Goal: Task Accomplishment & Management: Manage account settings

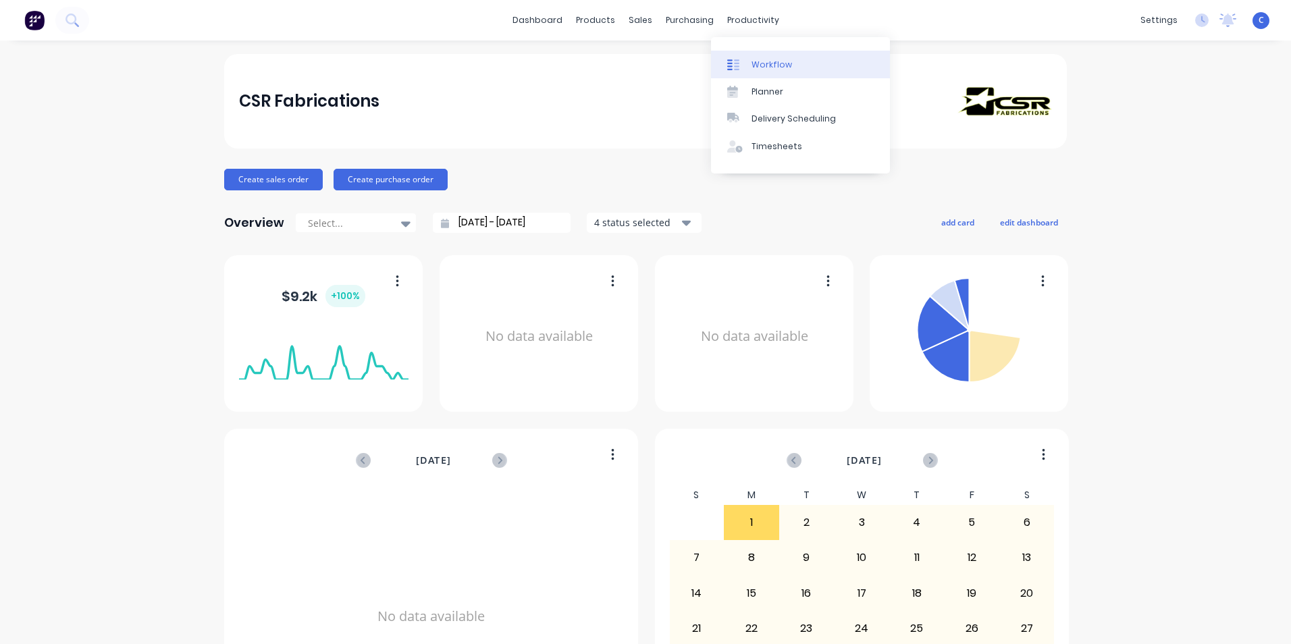
click at [774, 68] on div "Workflow" at bounding box center [771, 65] width 41 height 12
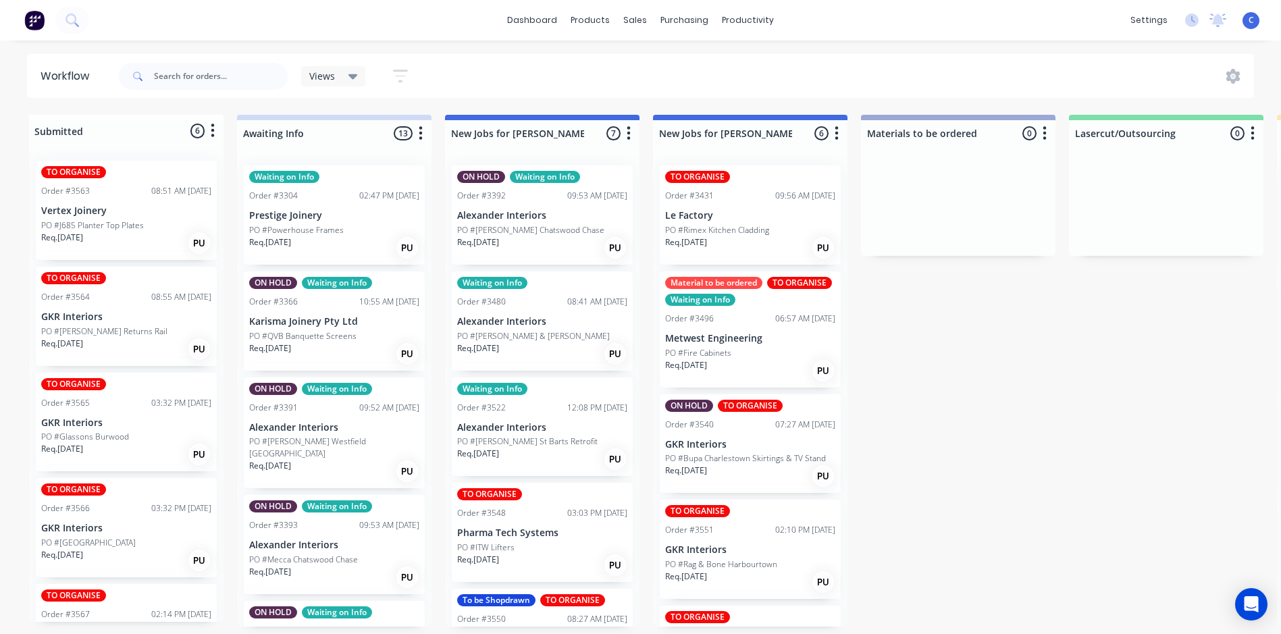
click at [140, 230] on p "PO #J685 Planter Top Plates" at bounding box center [92, 225] width 103 height 12
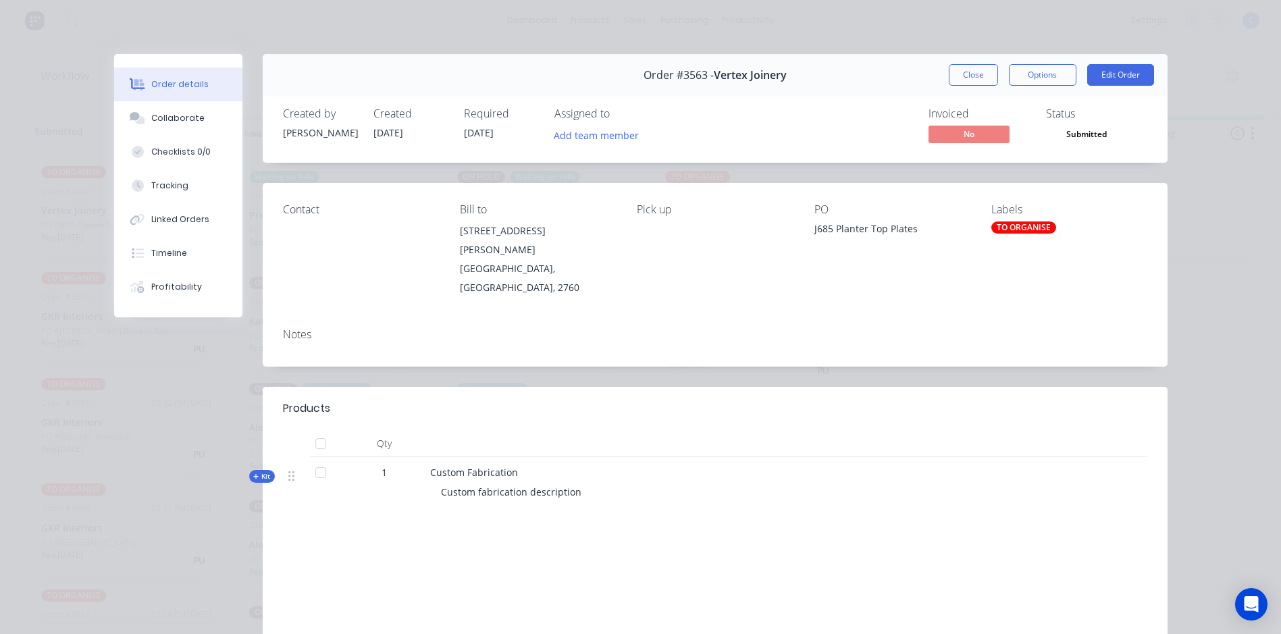
click at [1016, 230] on div "TO ORGANISE" at bounding box center [1023, 227] width 65 height 12
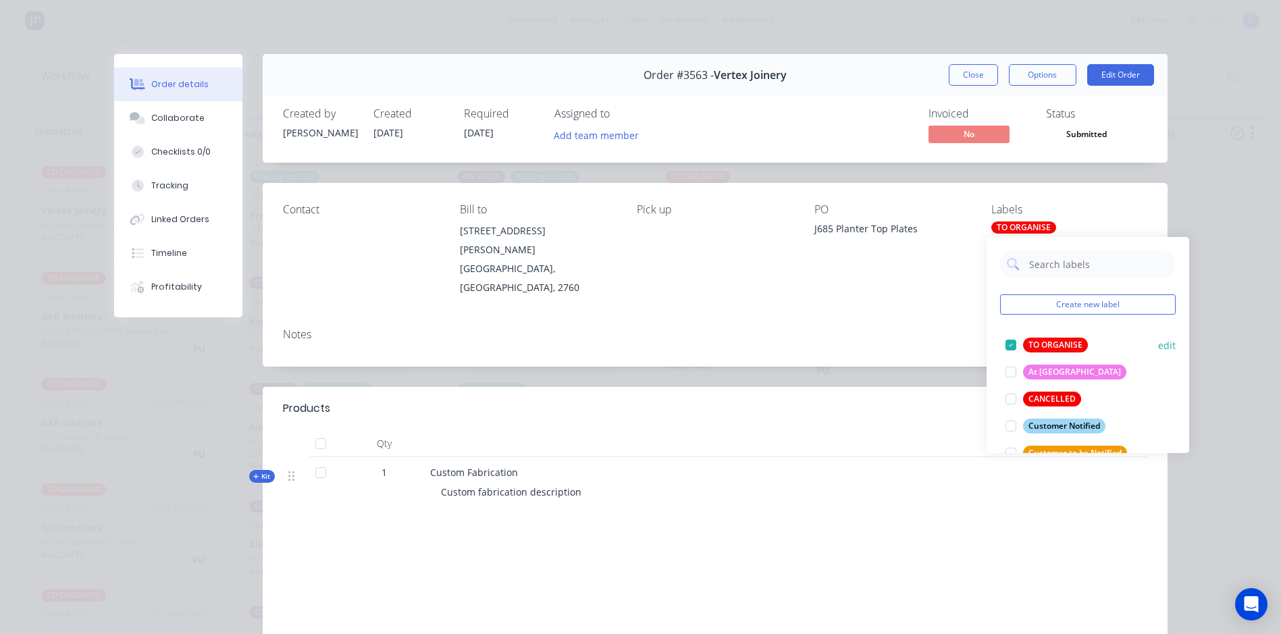
click at [1057, 340] on div "TO ORGANISE" at bounding box center [1055, 345] width 65 height 15
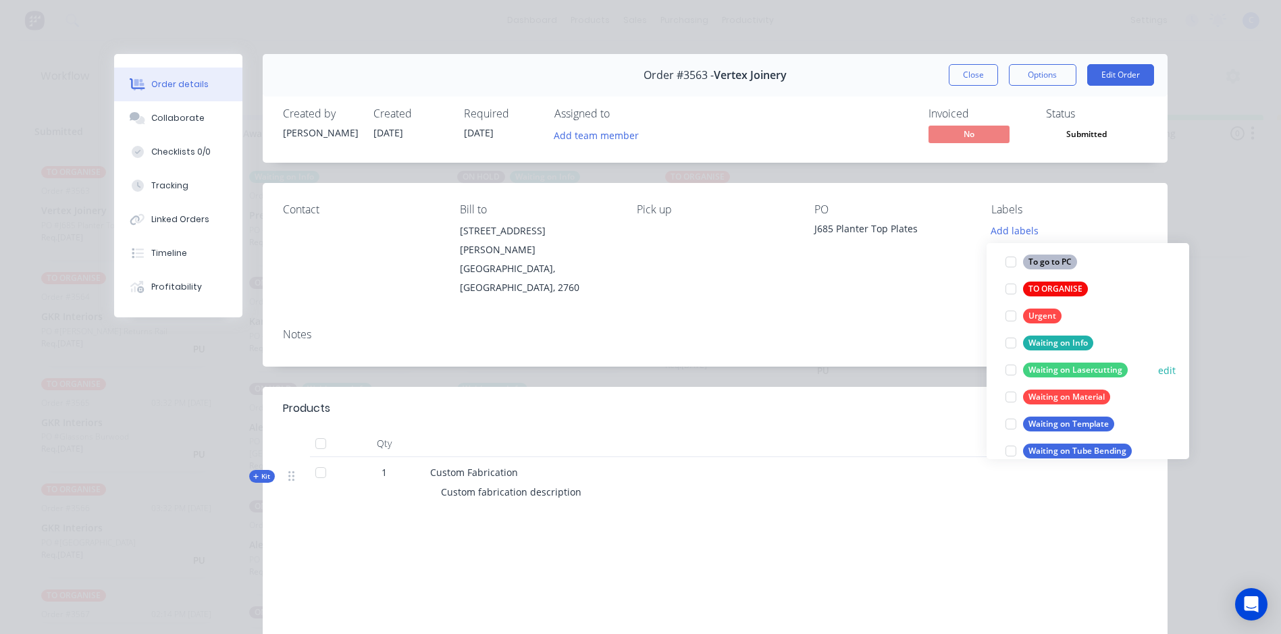
scroll to position [729, 0]
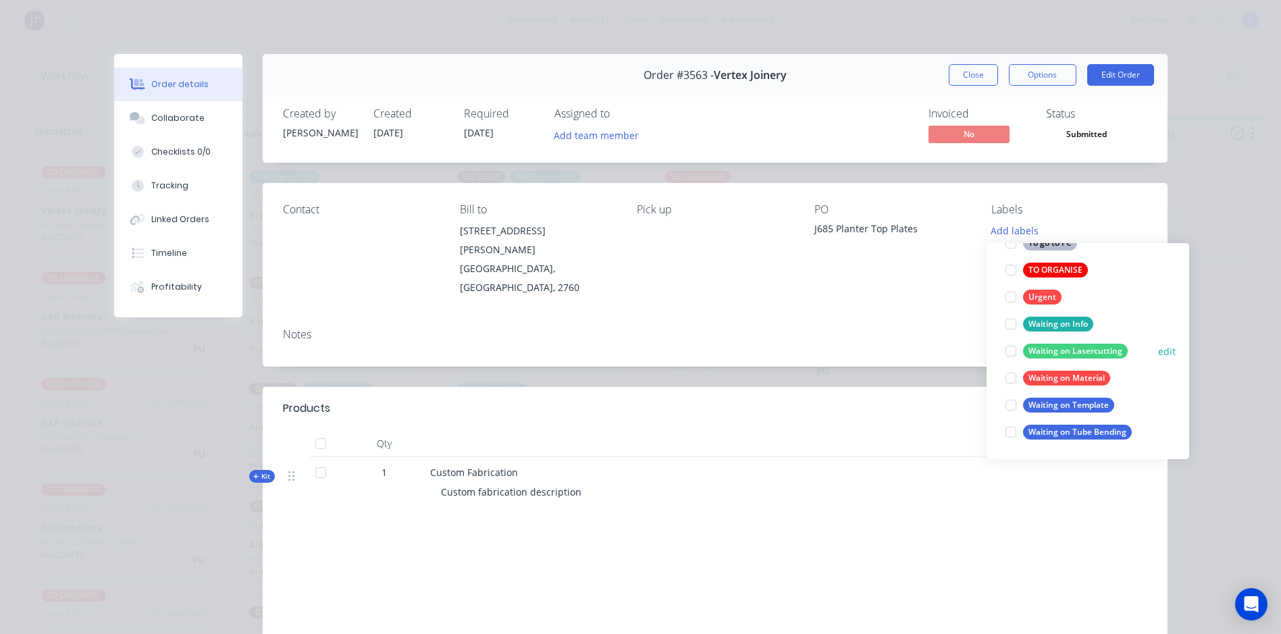
click at [1068, 350] on div "Waiting on Lasercutting" at bounding box center [1075, 351] width 105 height 15
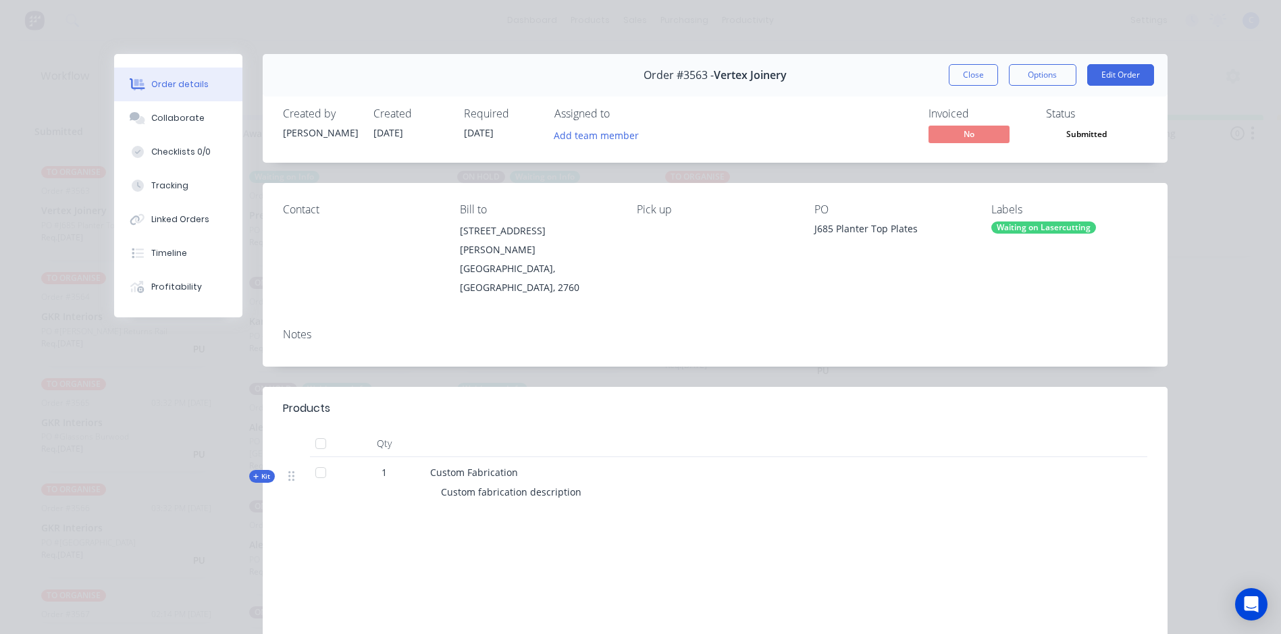
click at [858, 317] on div "Notes" at bounding box center [715, 341] width 905 height 49
click at [979, 74] on button "Close" at bounding box center [973, 75] width 49 height 22
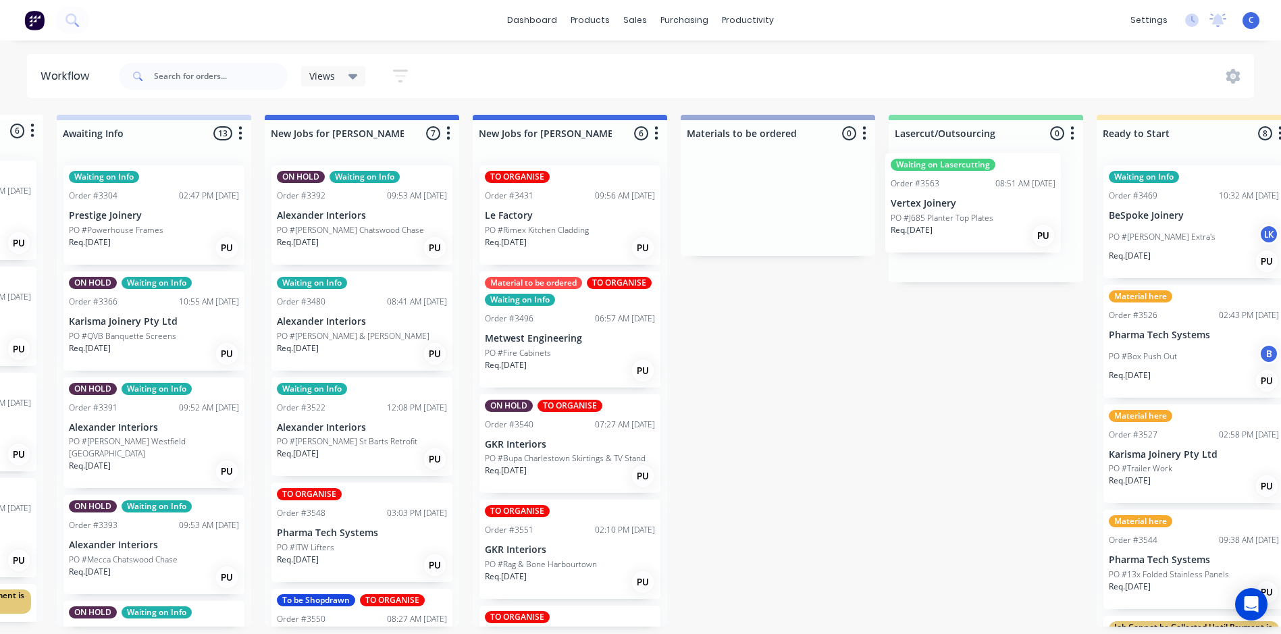
drag, startPoint x: 109, startPoint y: 209, endPoint x: 968, endPoint y: 203, distance: 858.8
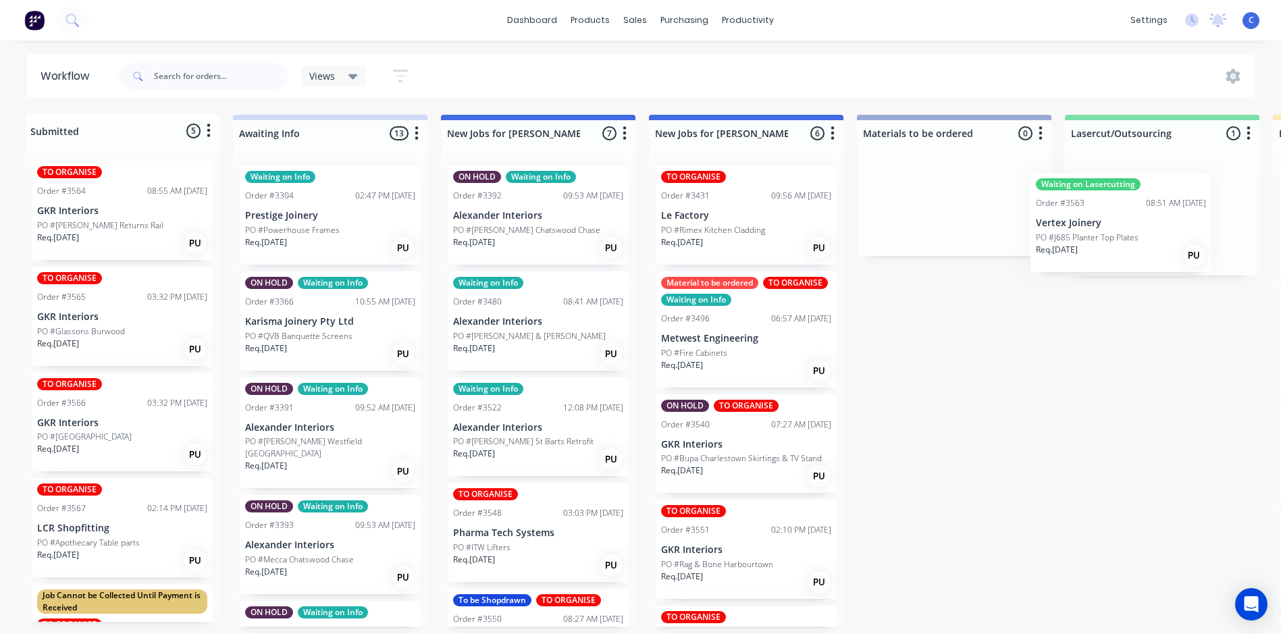
scroll to position [0, 5]
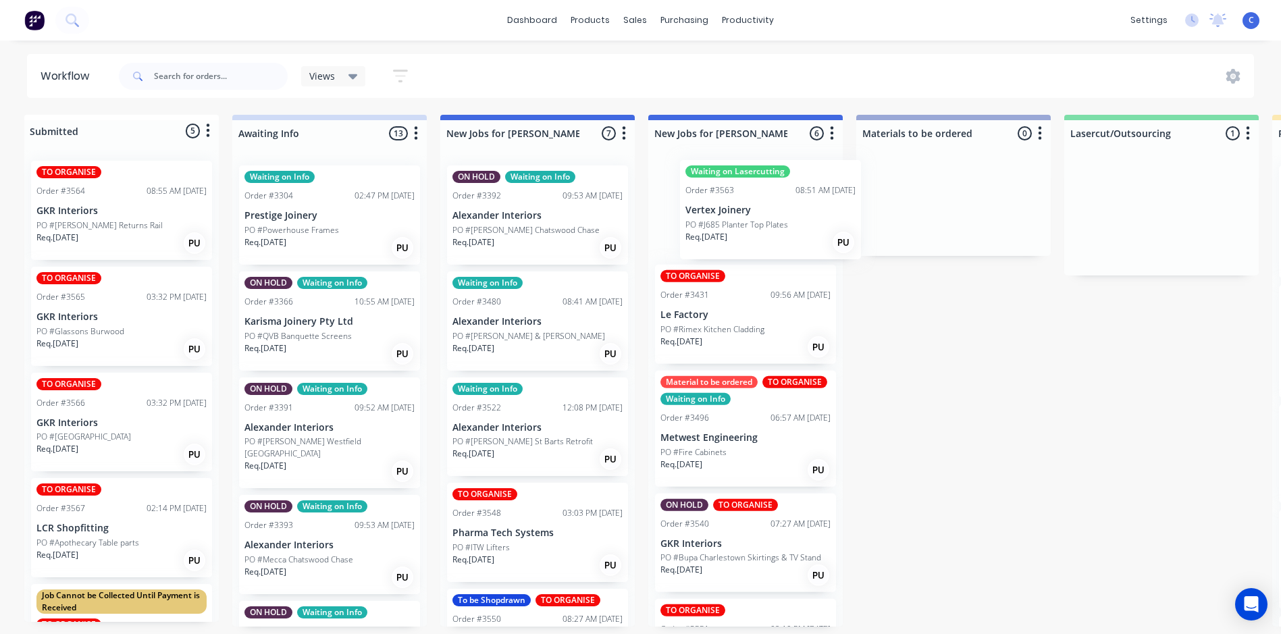
drag, startPoint x: 1148, startPoint y: 203, endPoint x: 737, endPoint y: 198, distance: 411.2
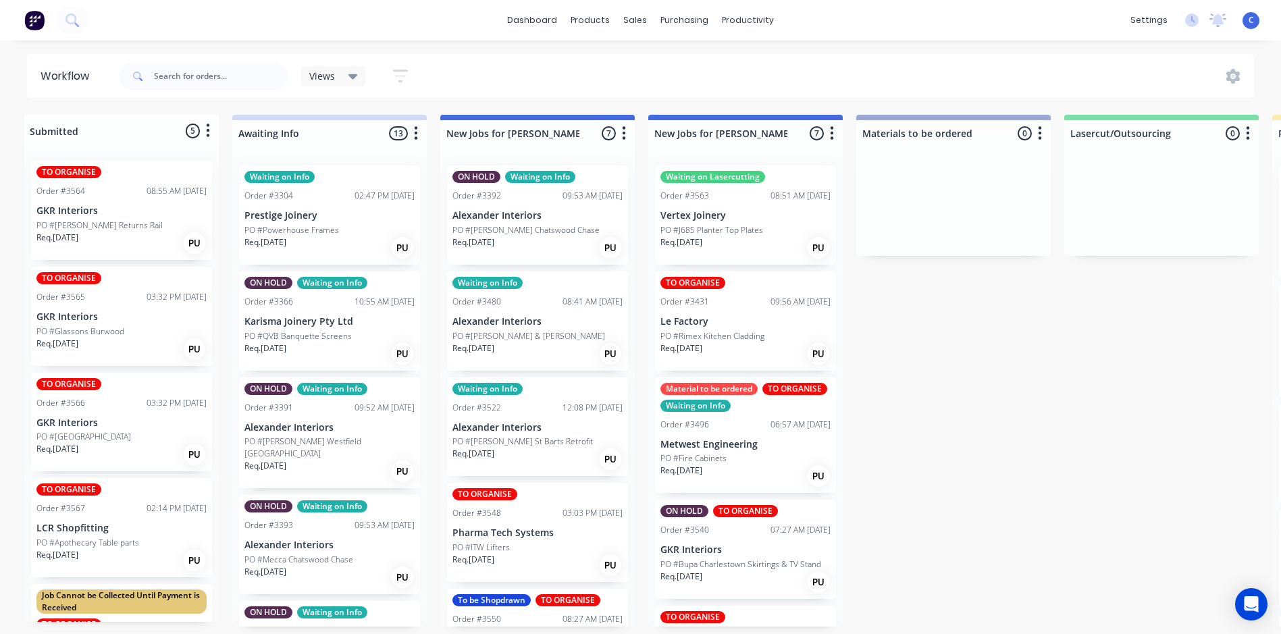
scroll to position [0, 1]
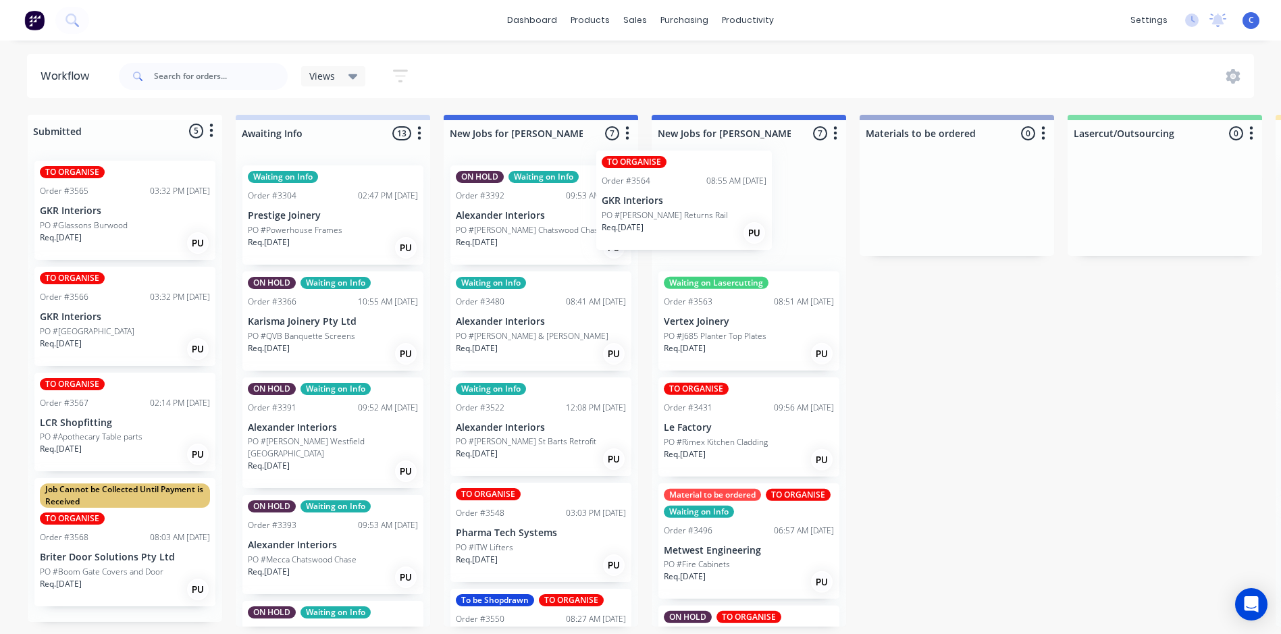
drag, startPoint x: 77, startPoint y: 220, endPoint x: 651, endPoint y: 213, distance: 574.6
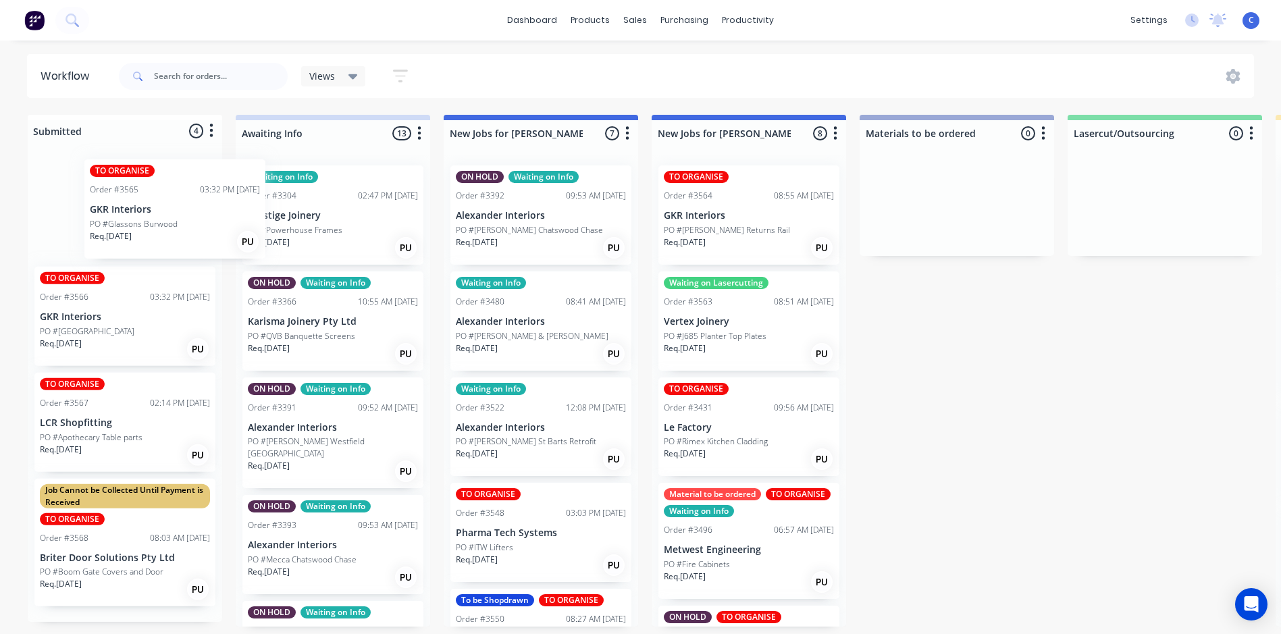
scroll to position [0, 0]
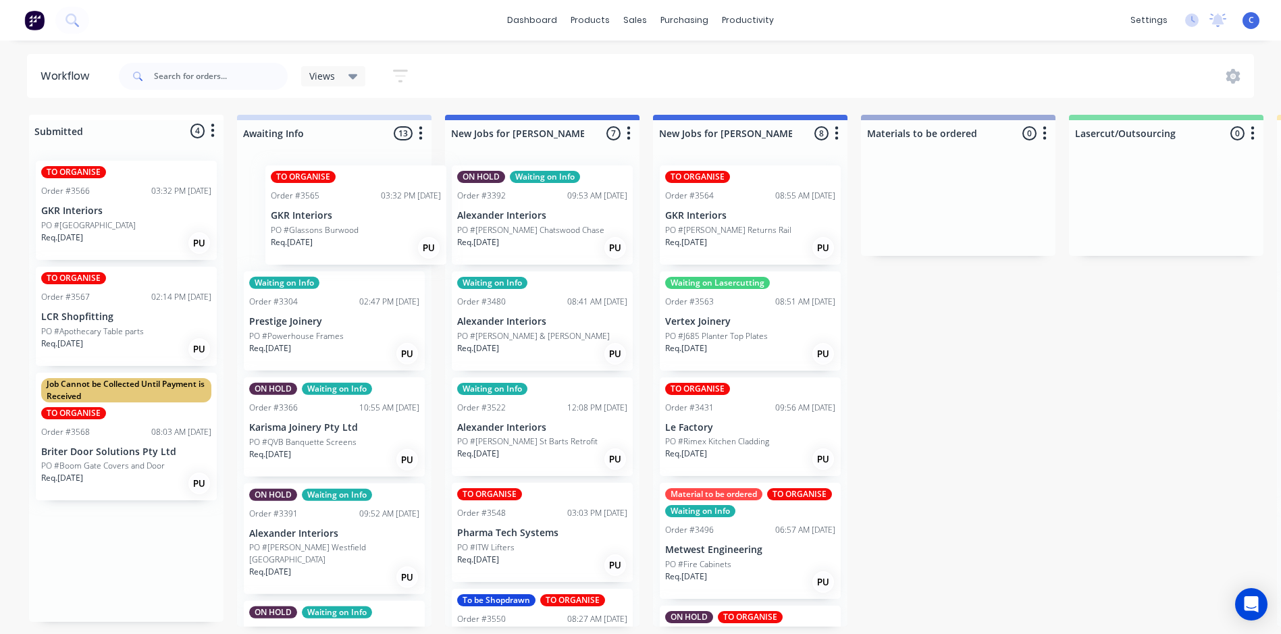
drag, startPoint x: 93, startPoint y: 229, endPoint x: 331, endPoint y: 234, distance: 237.7
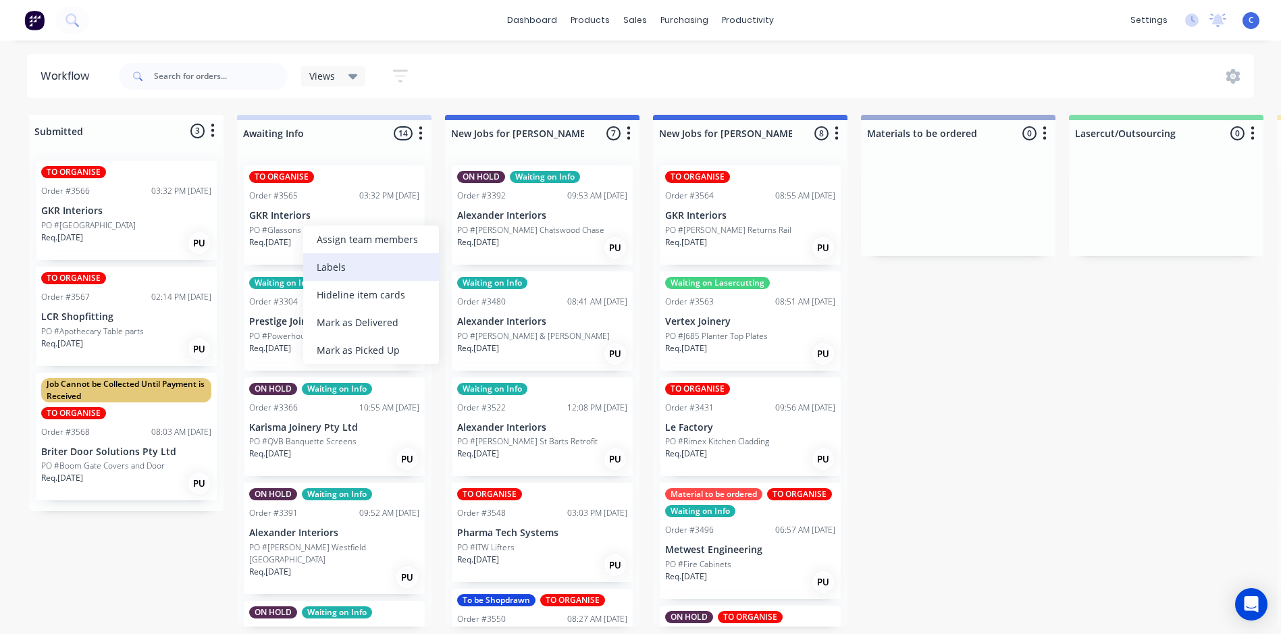
click at [337, 265] on div "Labels" at bounding box center [371, 267] width 136 height 28
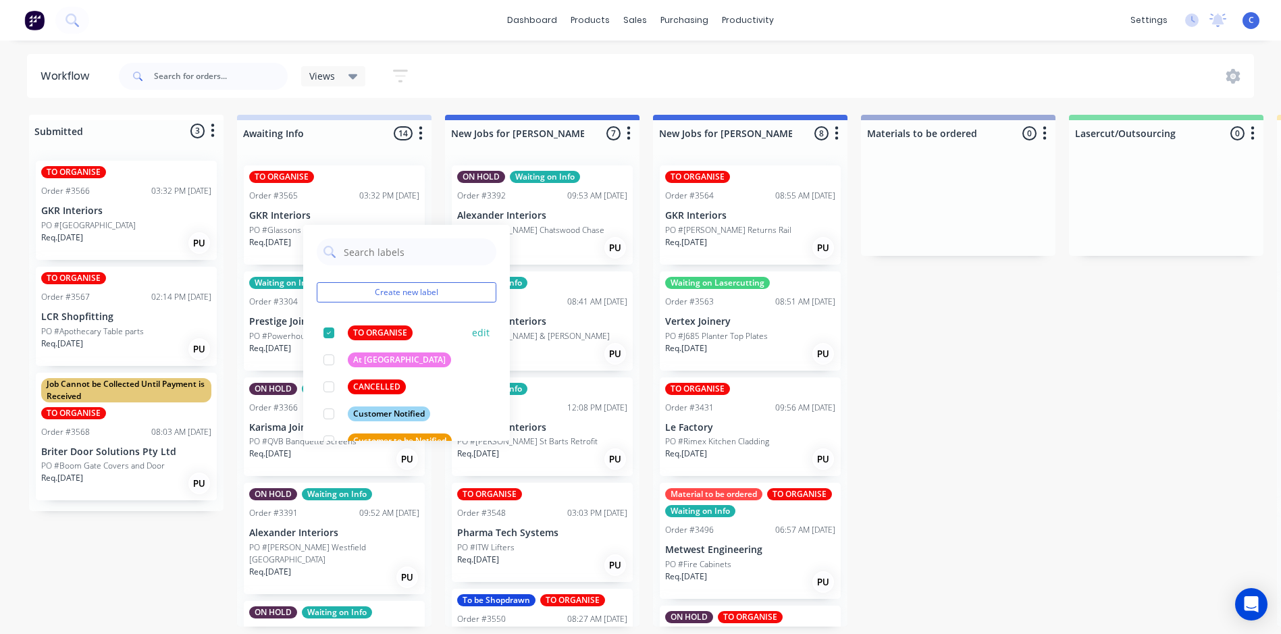
click at [363, 333] on div "TO ORGANISE" at bounding box center [380, 332] width 65 height 15
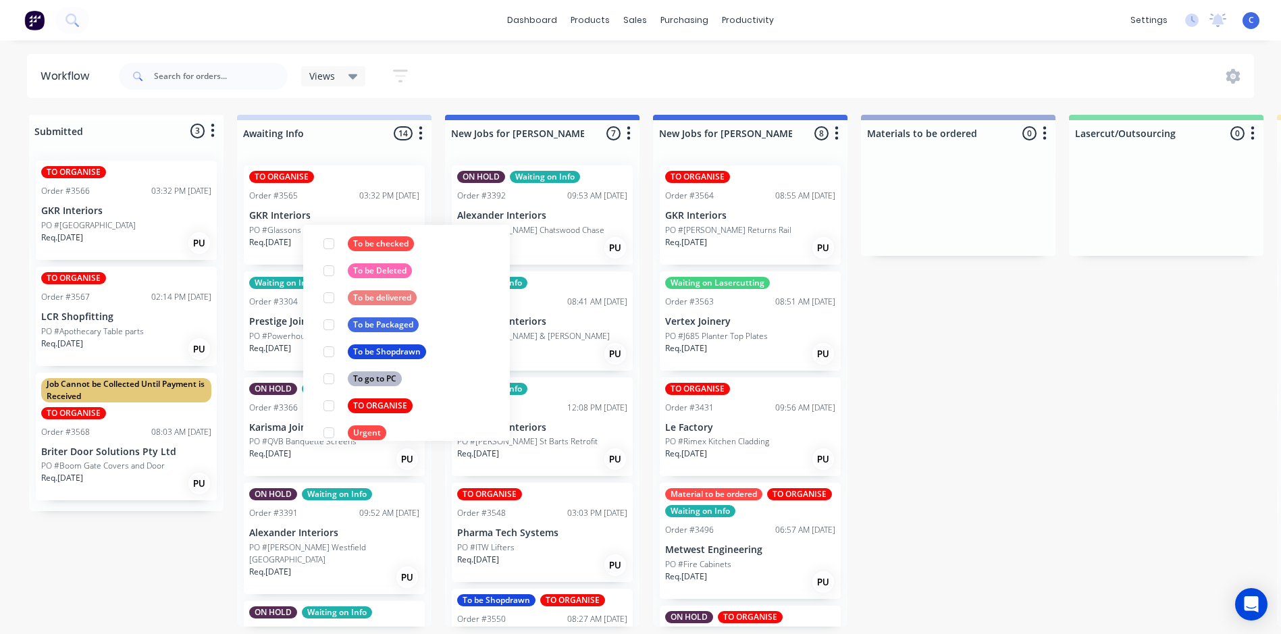
scroll to position [729, 0]
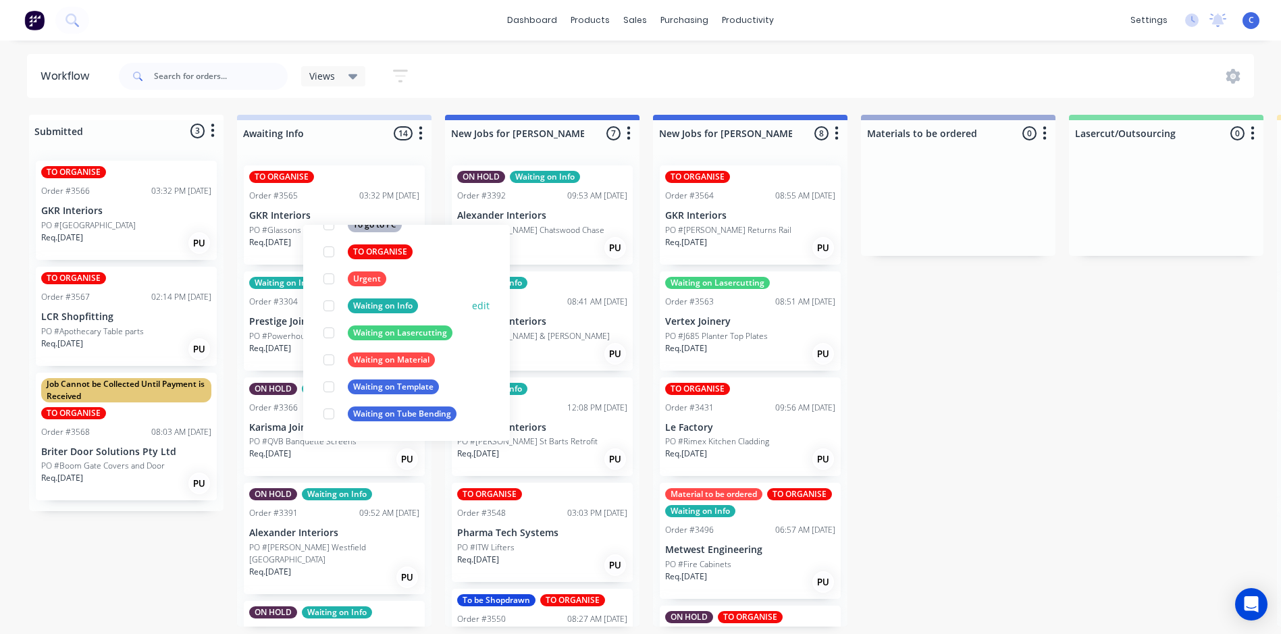
click at [389, 304] on div "Waiting on Info" at bounding box center [383, 305] width 70 height 15
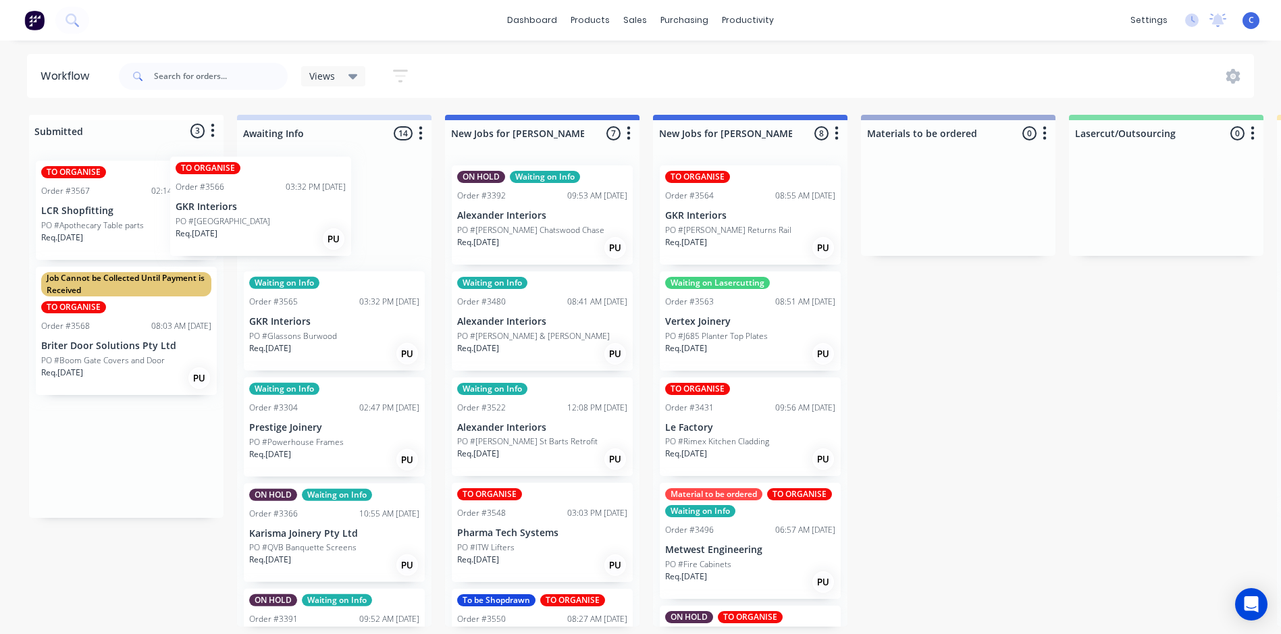
drag, startPoint x: 85, startPoint y: 227, endPoint x: 270, endPoint y: 220, distance: 185.1
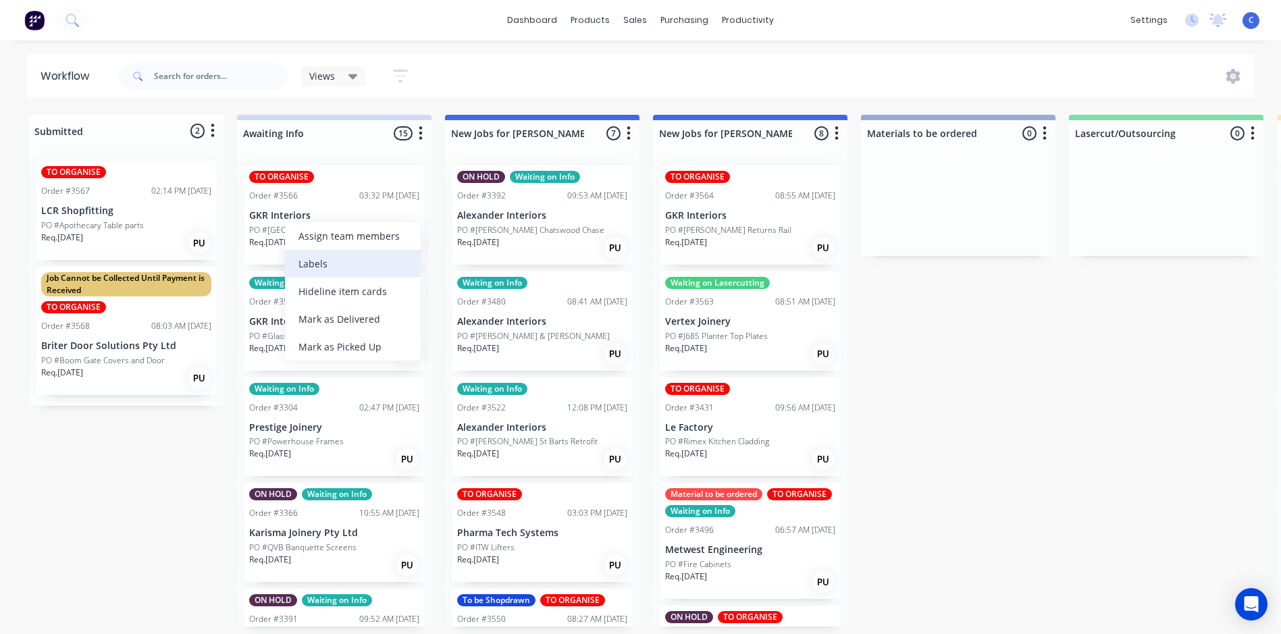
click at [319, 259] on div "Labels" at bounding box center [353, 264] width 136 height 28
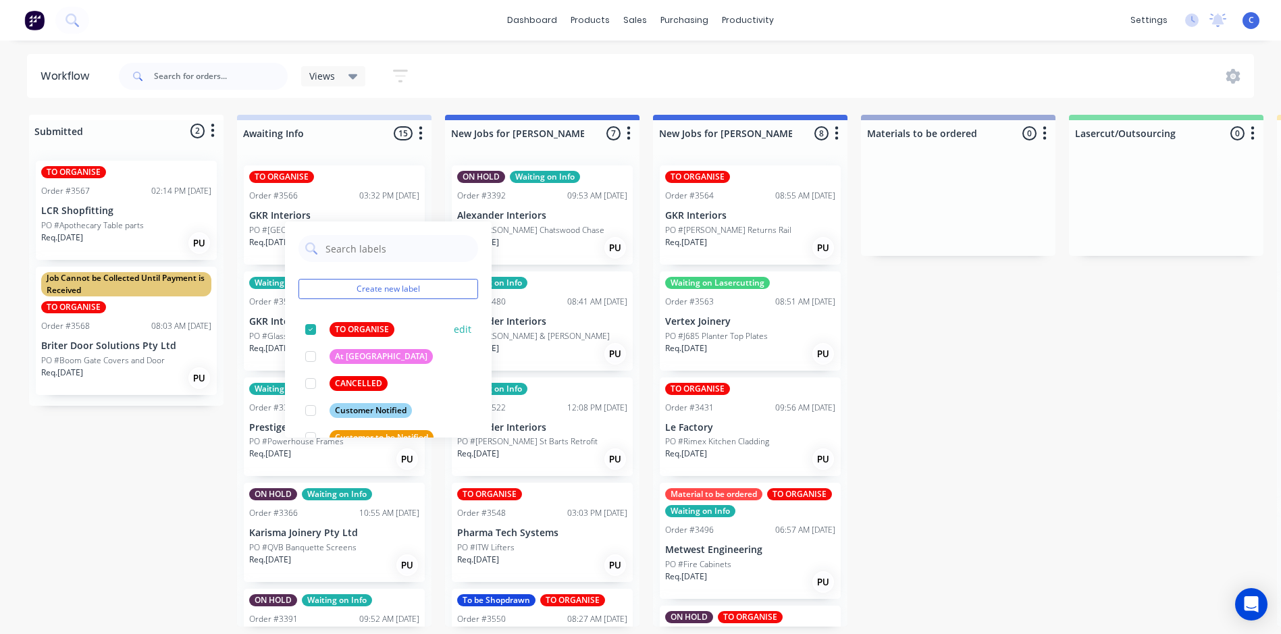
click at [360, 331] on div "TO ORGANISE" at bounding box center [361, 329] width 65 height 15
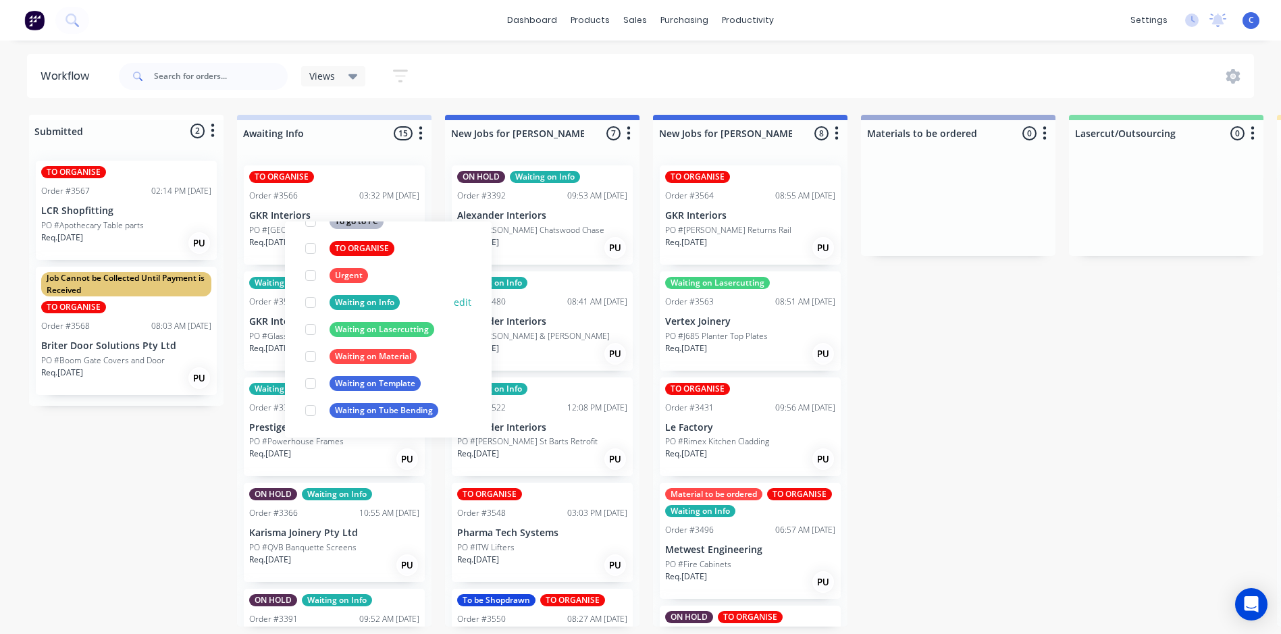
click at [371, 304] on div "Waiting on Info" at bounding box center [364, 302] width 70 height 15
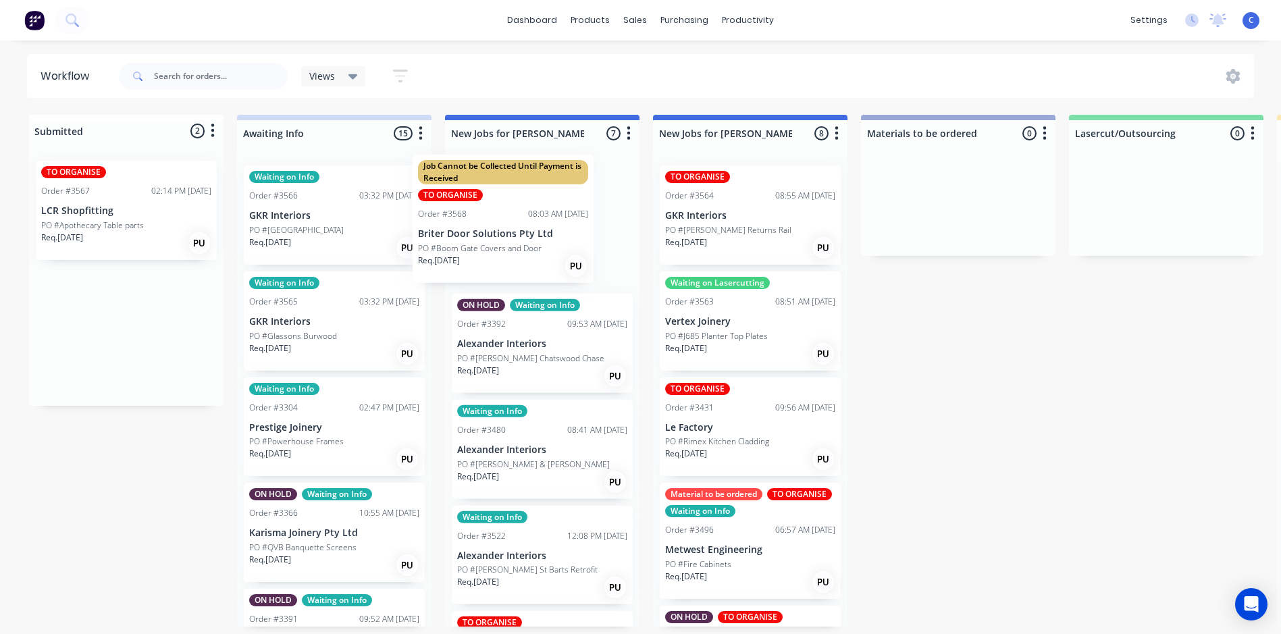
drag, startPoint x: 119, startPoint y: 363, endPoint x: 543, endPoint y: 232, distance: 444.6
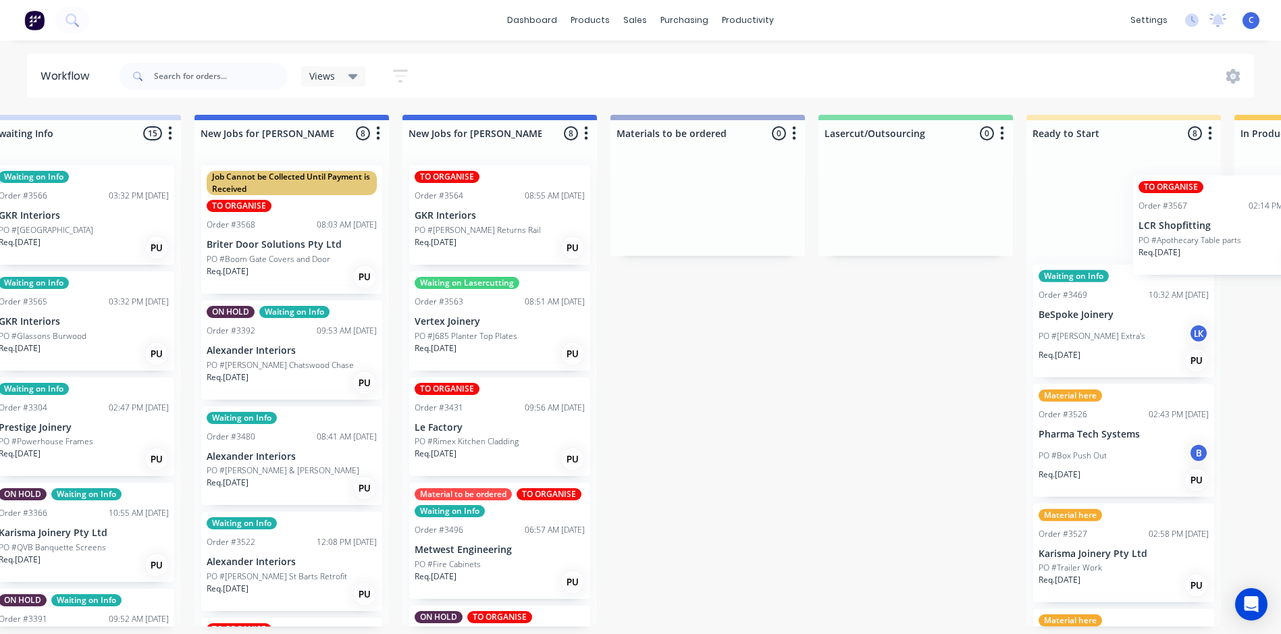
scroll to position [0, 301]
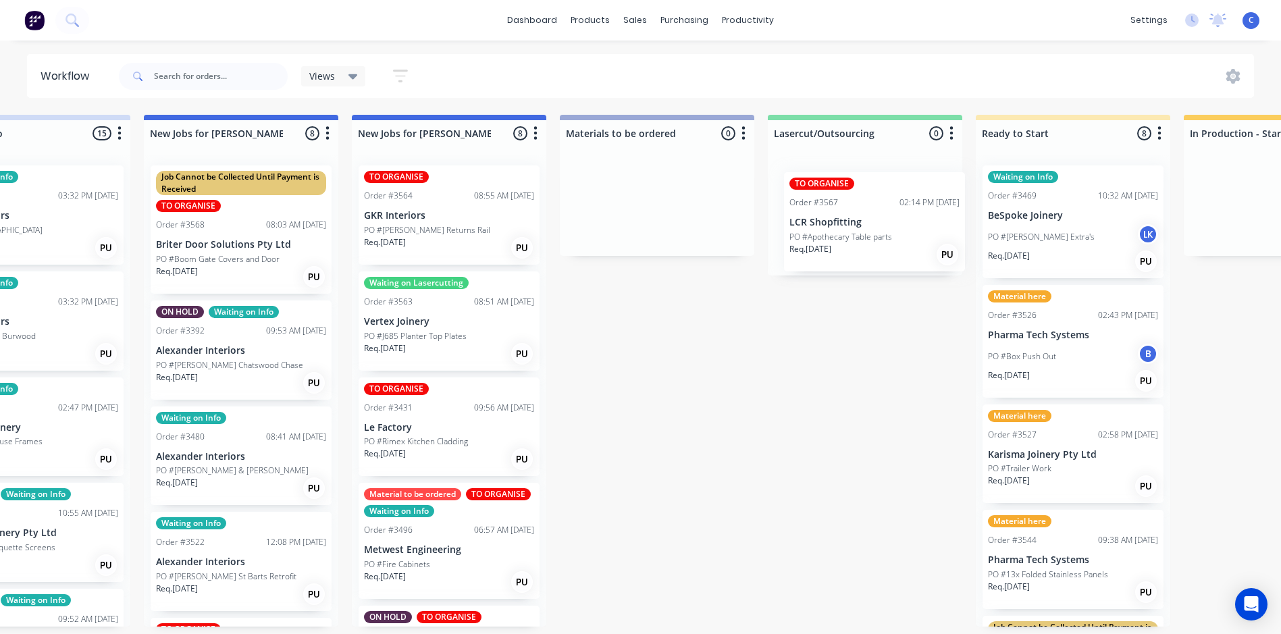
drag, startPoint x: 76, startPoint y: 232, endPoint x: 836, endPoint y: 242, distance: 760.2
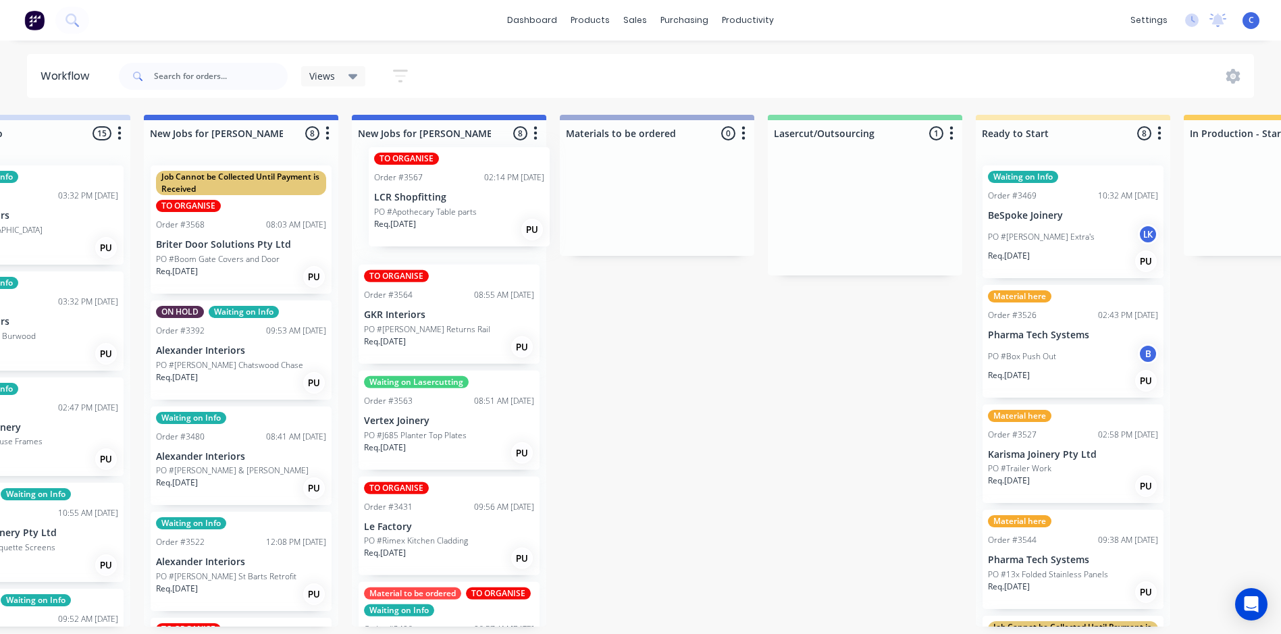
drag, startPoint x: 839, startPoint y: 229, endPoint x: 427, endPoint y: 211, distance: 412.9
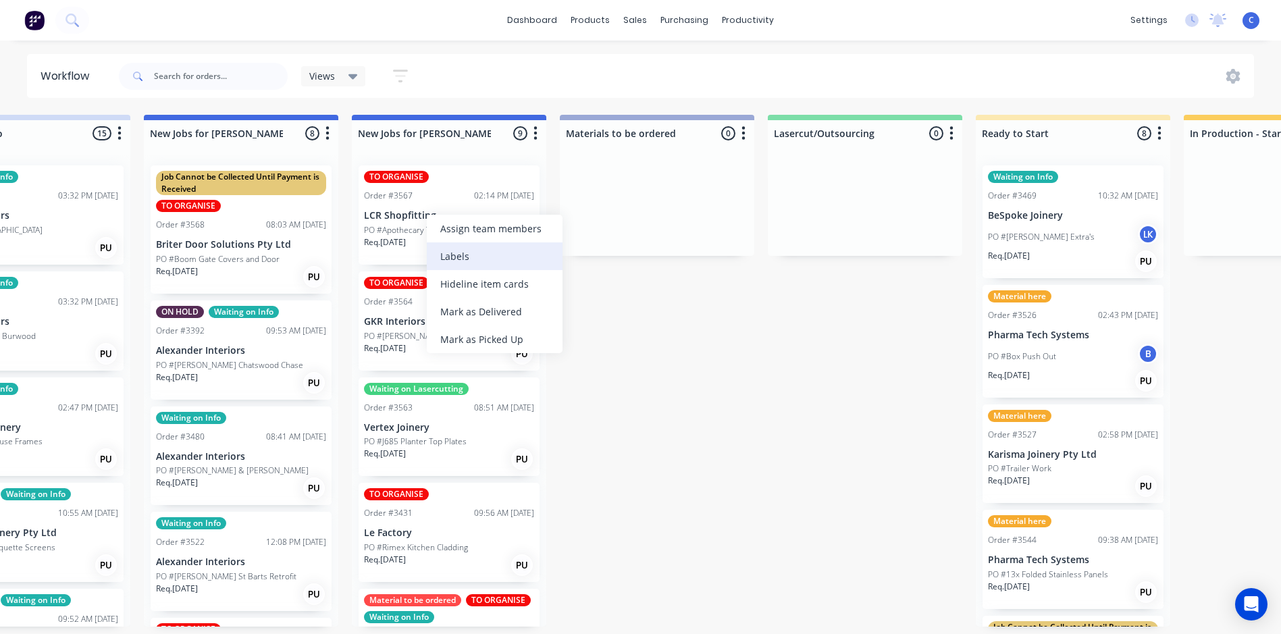
click at [458, 246] on div "Labels" at bounding box center [495, 256] width 136 height 28
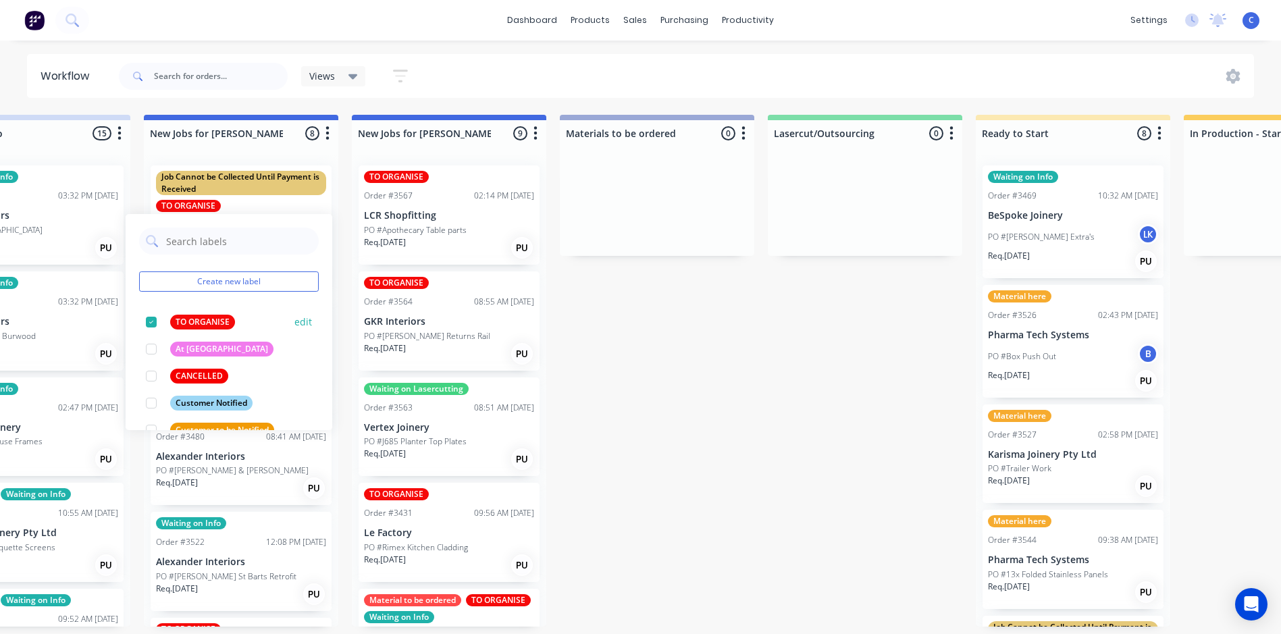
click at [205, 321] on div "TO ORGANISE" at bounding box center [202, 322] width 65 height 15
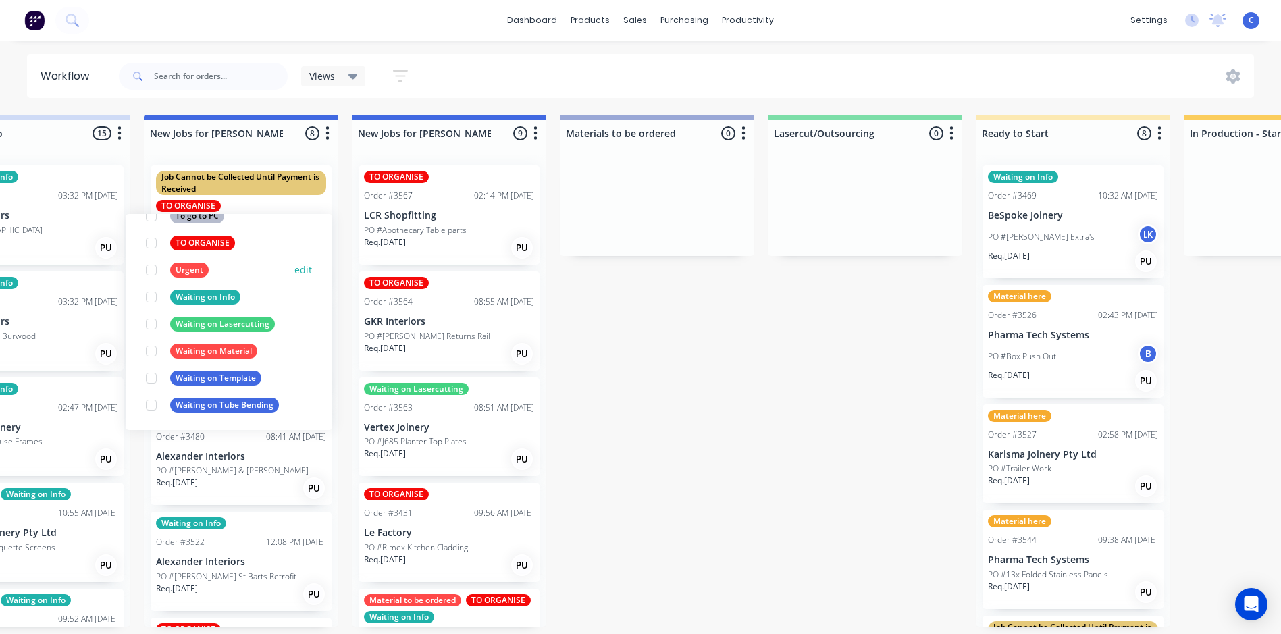
scroll to position [729, 0]
click at [244, 325] on div "Waiting on Lasercutting" at bounding box center [222, 322] width 105 height 15
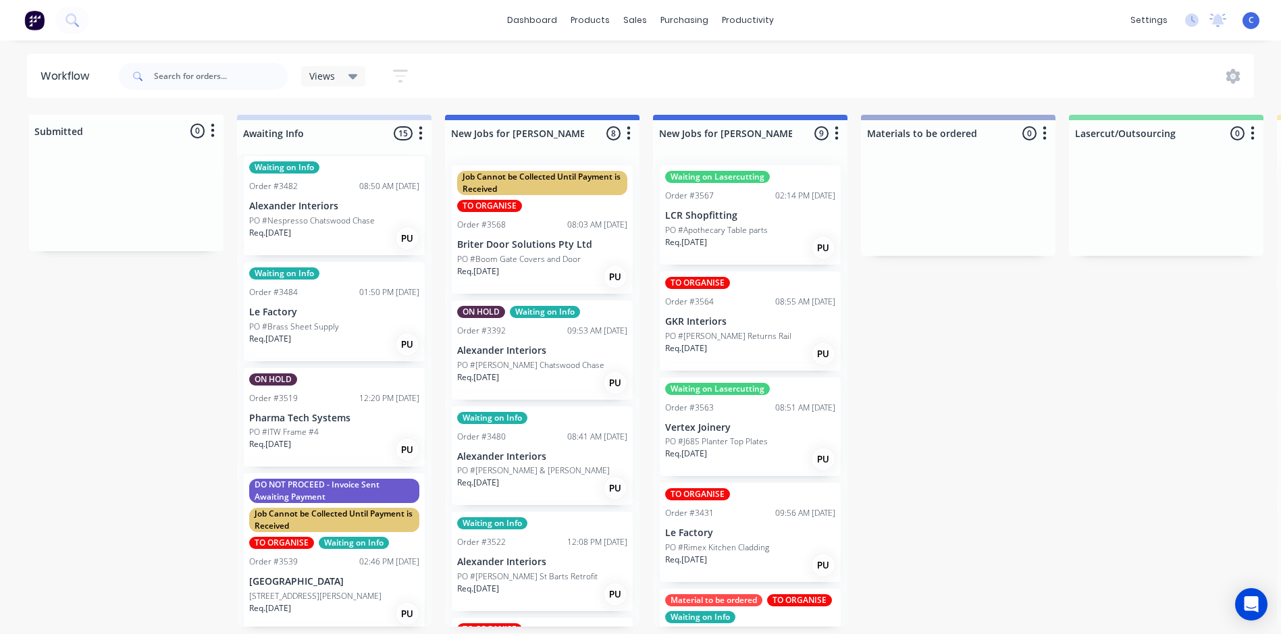
scroll to position [1179, 0]
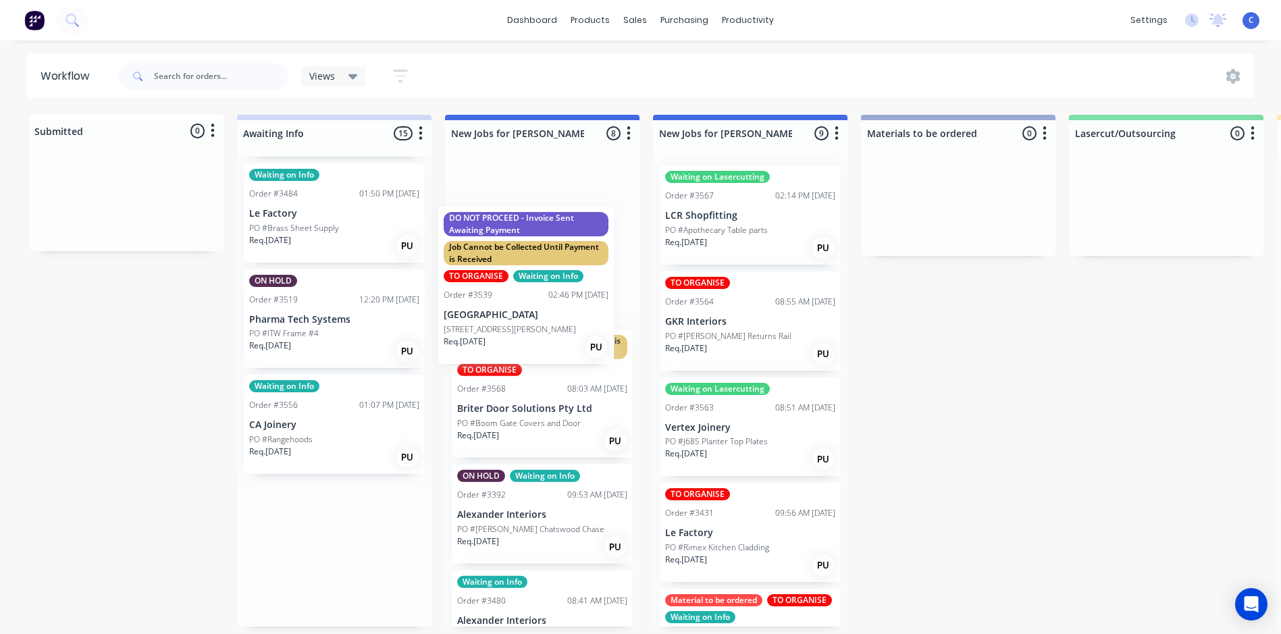
drag, startPoint x: 318, startPoint y: 441, endPoint x: 519, endPoint y: 275, distance: 260.9
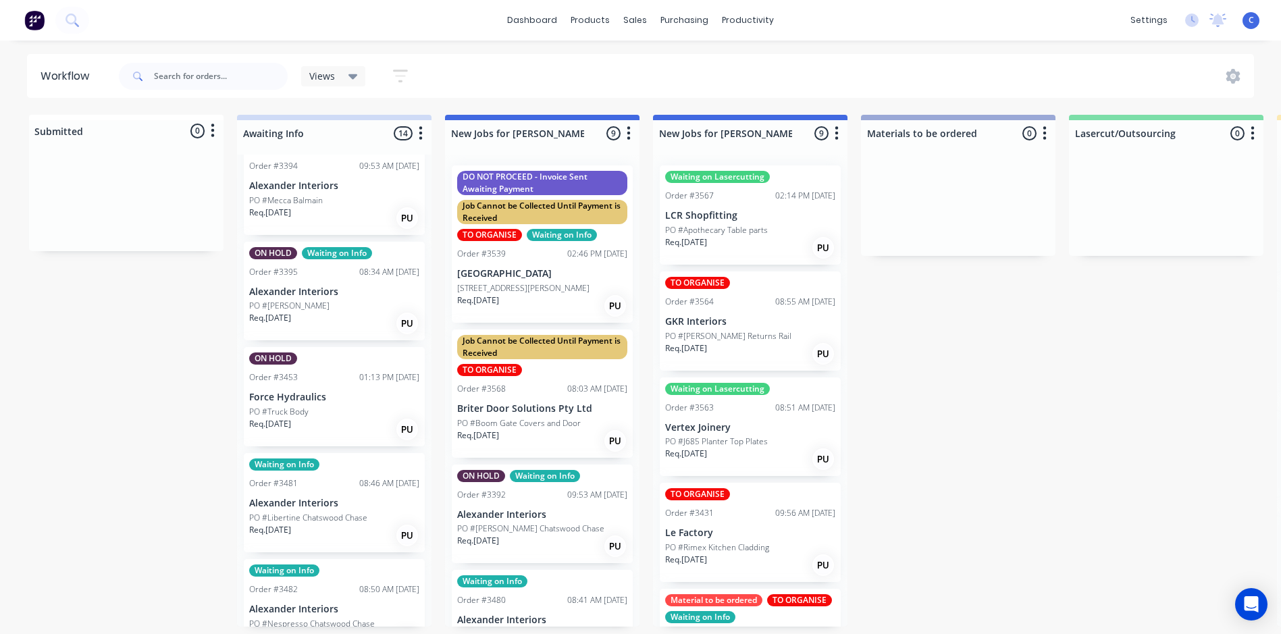
scroll to position [1, 0]
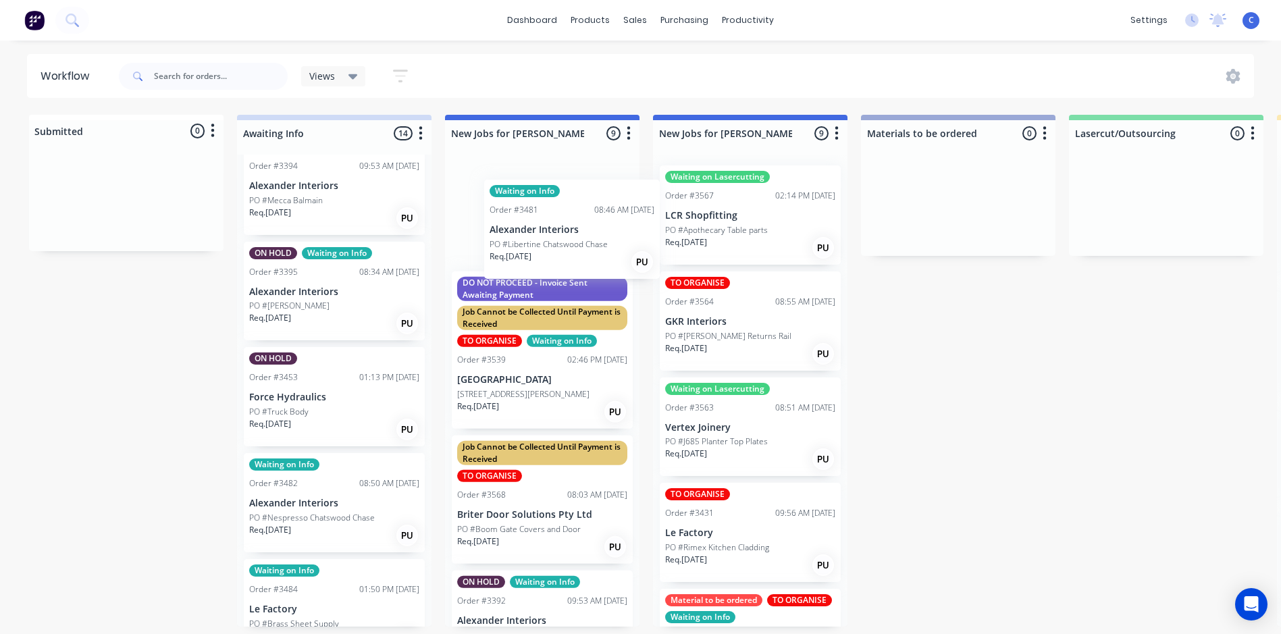
drag, startPoint x: 304, startPoint y: 504, endPoint x: 550, endPoint y: 235, distance: 364.1
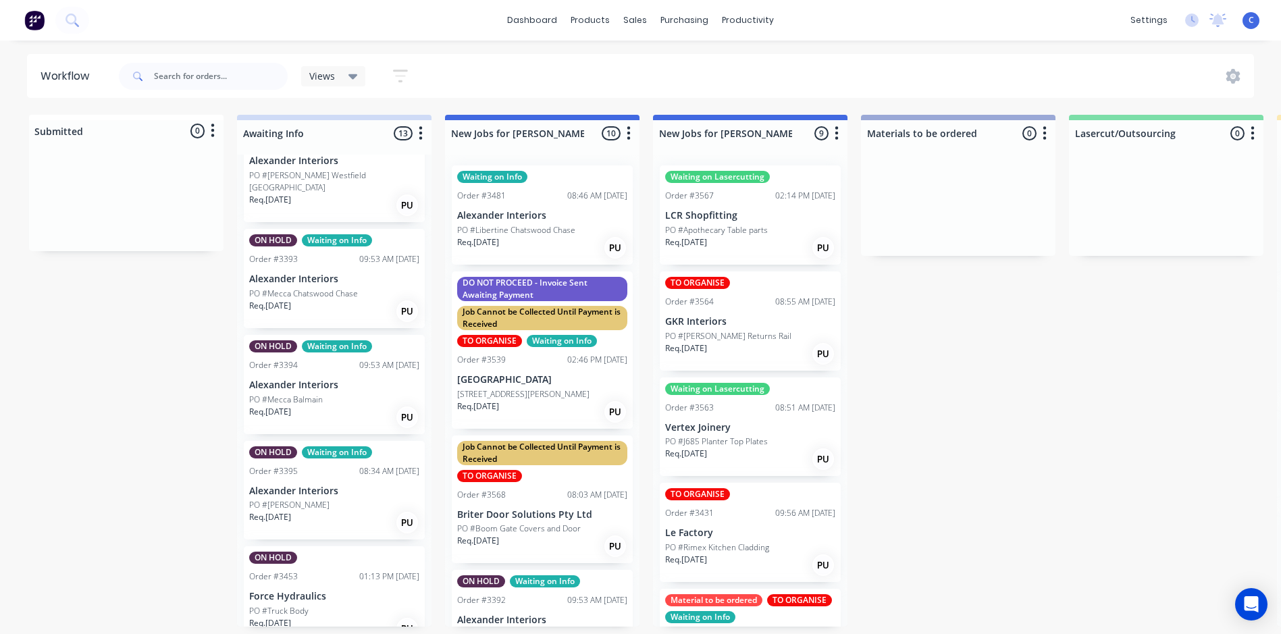
scroll to position [475, 0]
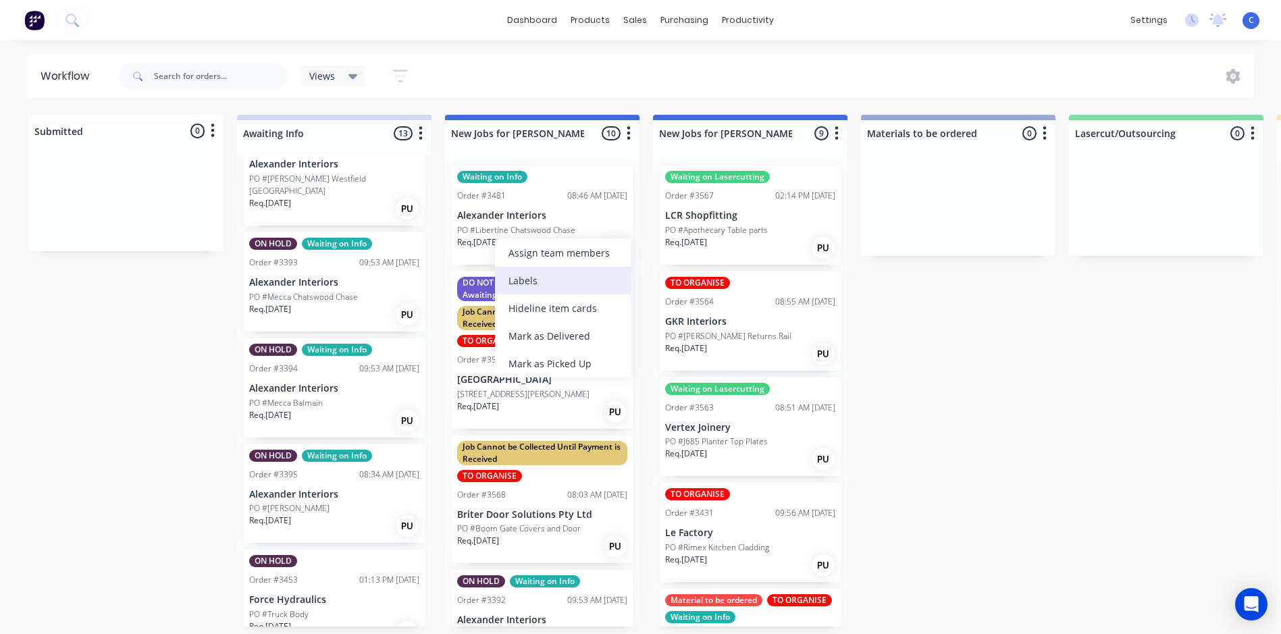
click at [527, 281] on div "Labels" at bounding box center [563, 281] width 136 height 28
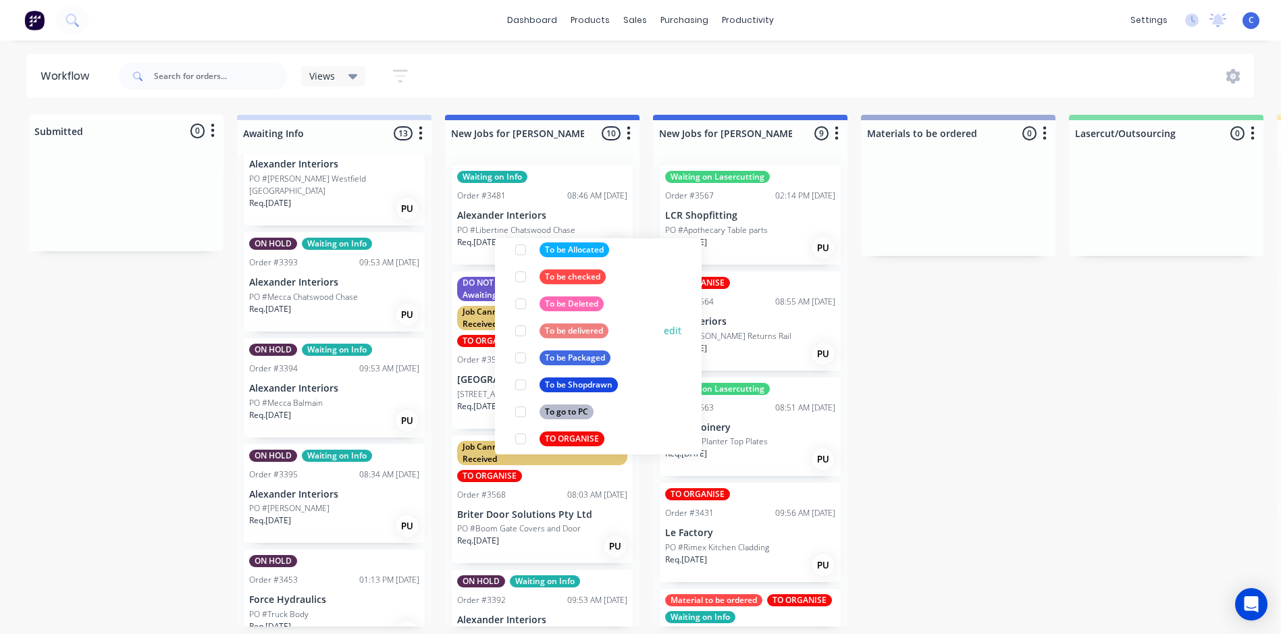
scroll to position [675, 0]
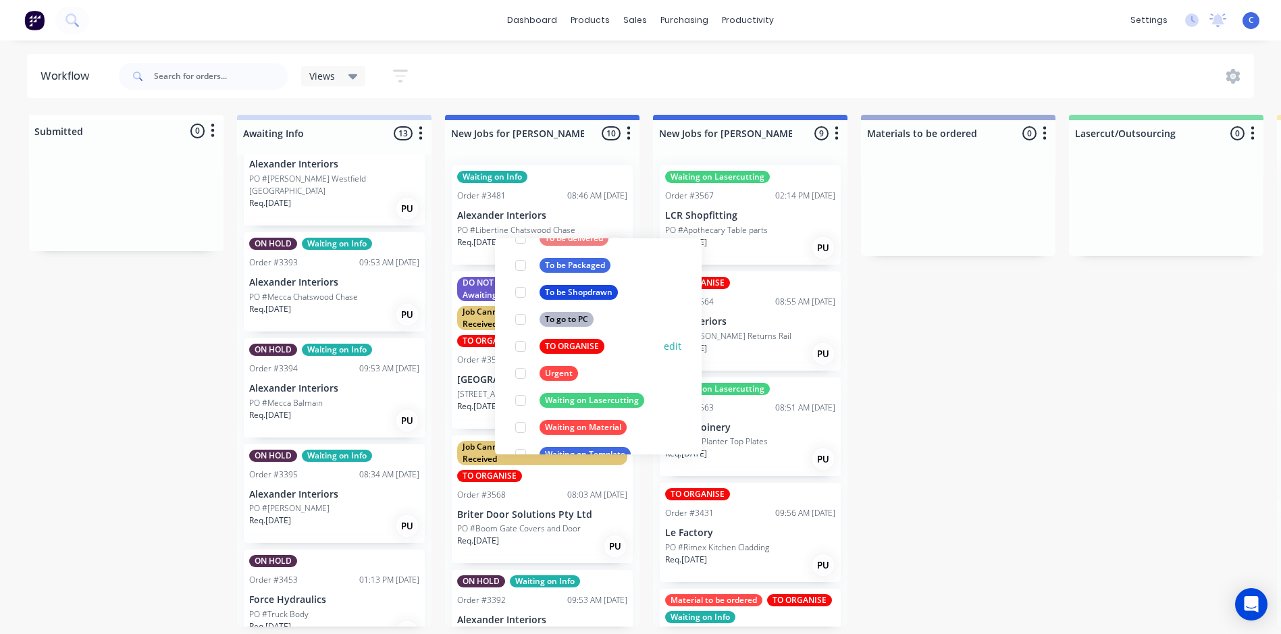
click at [572, 344] on div "TO ORGANISE" at bounding box center [571, 346] width 65 height 15
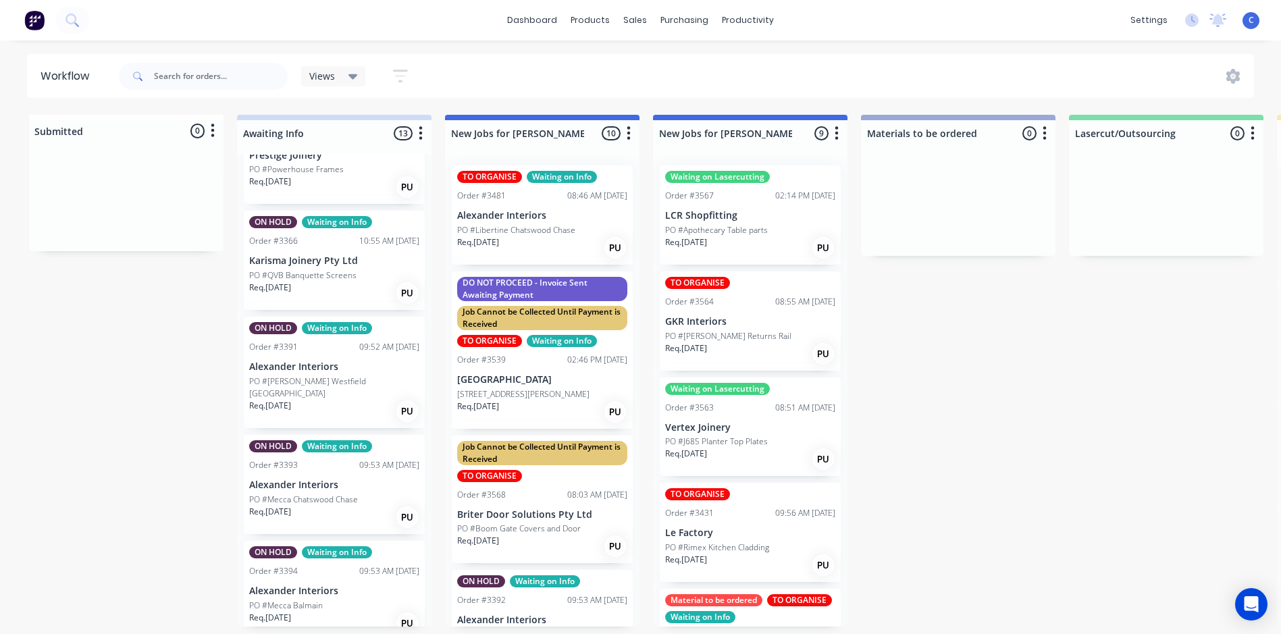
scroll to position [2, 0]
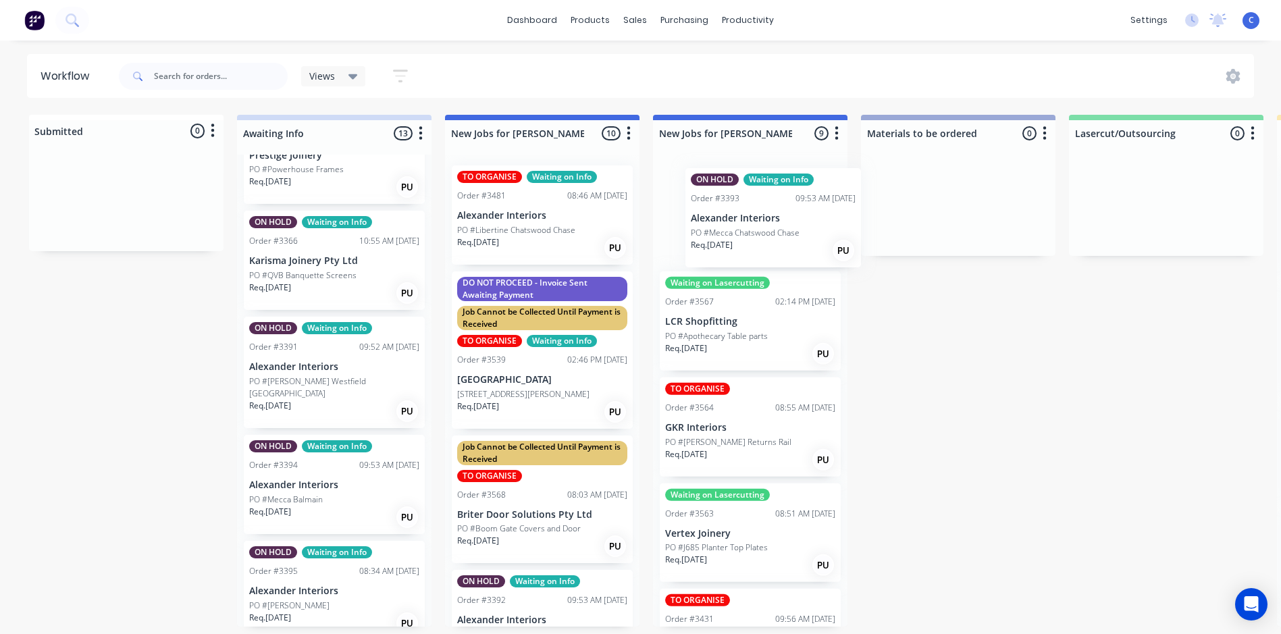
drag, startPoint x: 294, startPoint y: 481, endPoint x: 745, endPoint y: 230, distance: 515.6
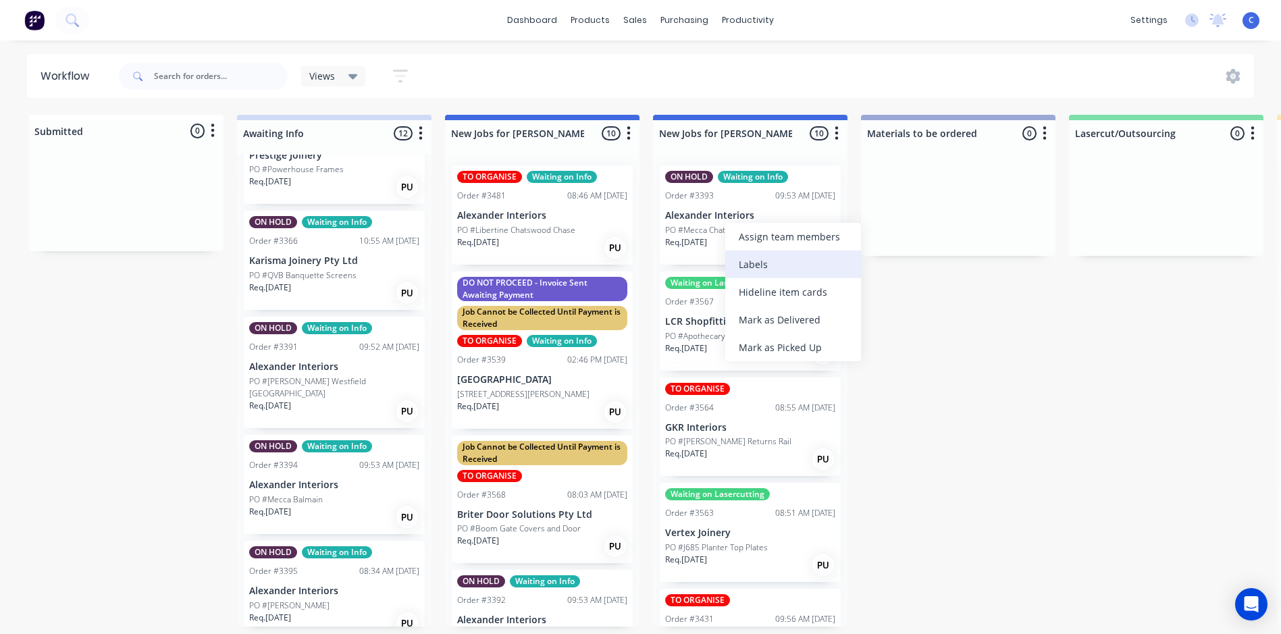
click at [741, 263] on div "Labels" at bounding box center [793, 264] width 136 height 28
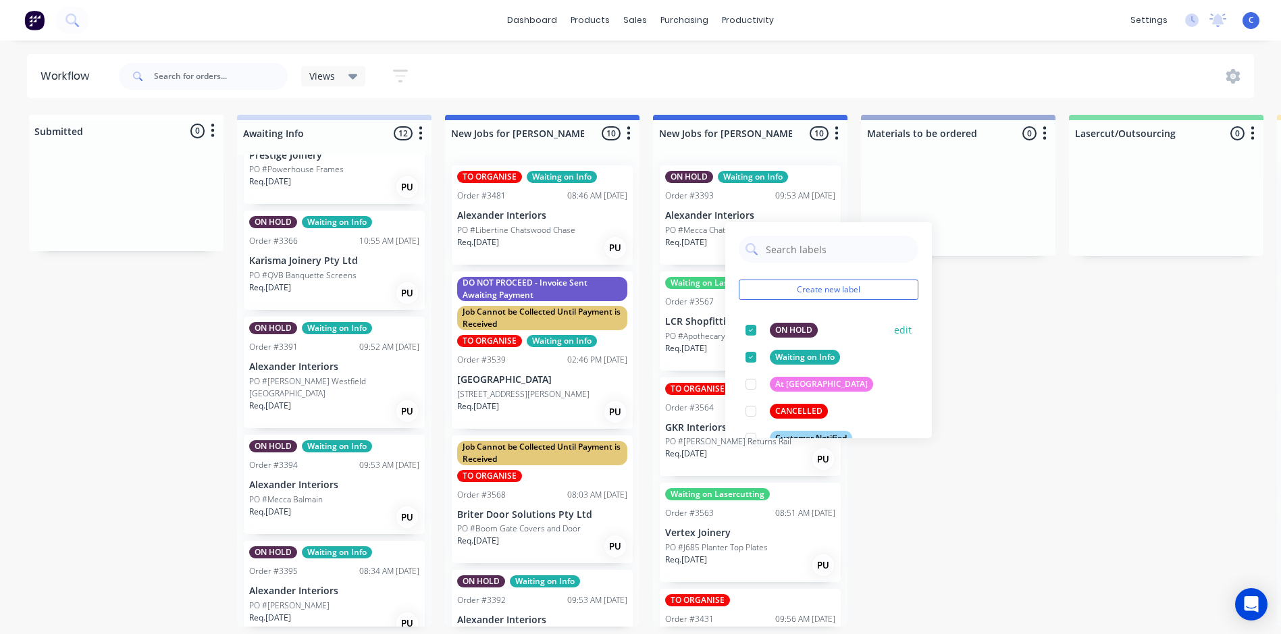
click at [793, 325] on div "ON HOLD" at bounding box center [794, 330] width 48 height 15
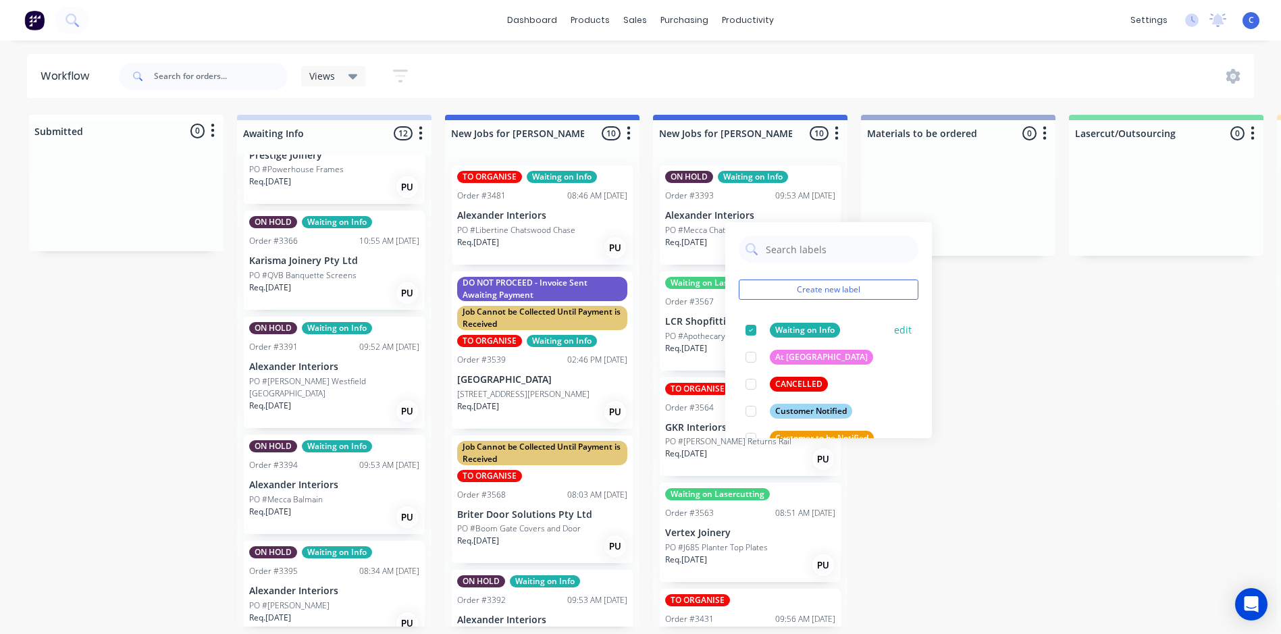
click at [808, 327] on div "Waiting on Info" at bounding box center [805, 330] width 70 height 15
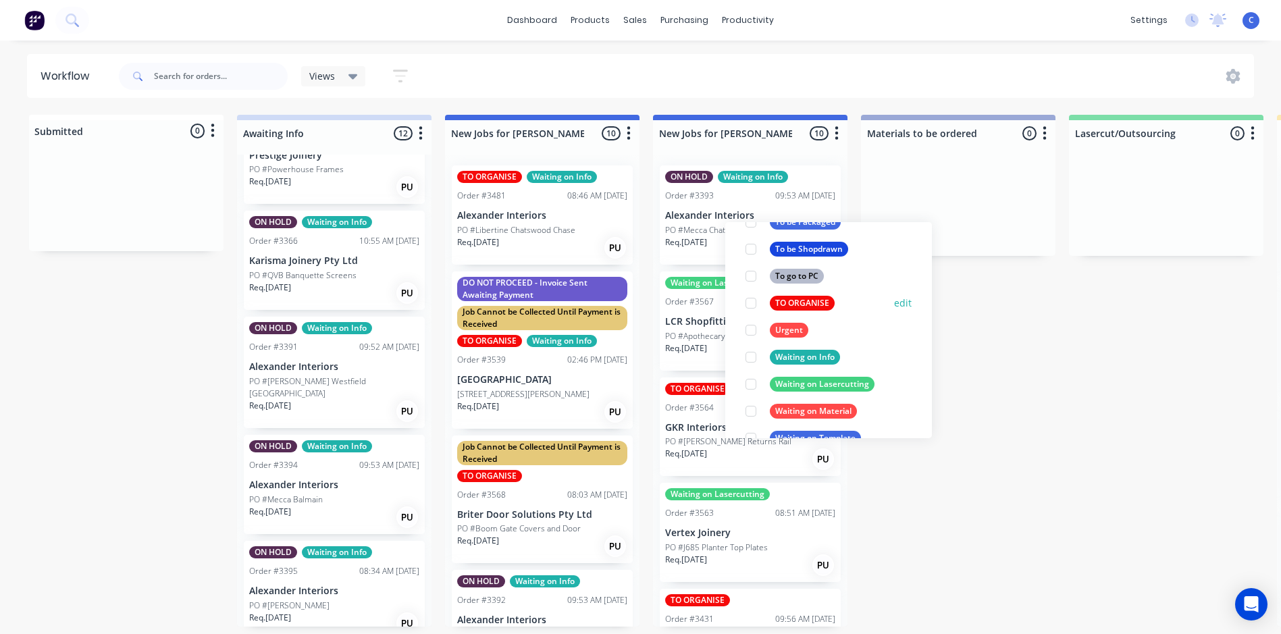
click at [811, 297] on div "TO ORGANISE" at bounding box center [802, 303] width 65 height 15
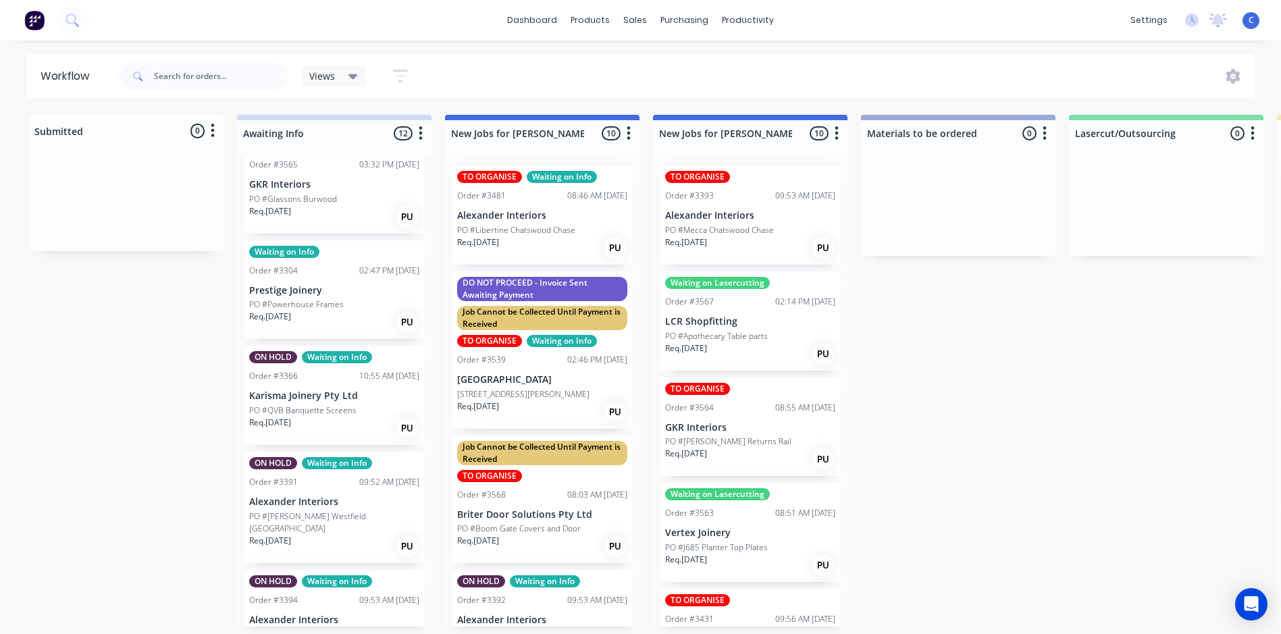
scroll to position [3, 0]
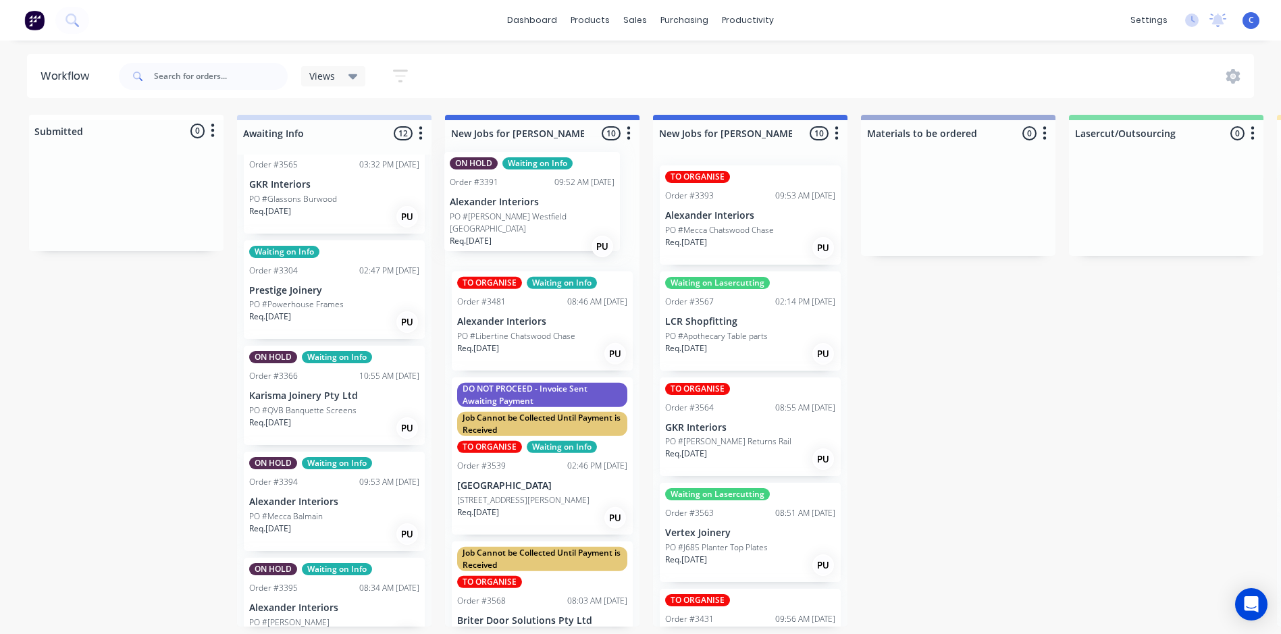
drag, startPoint x: 304, startPoint y: 525, endPoint x: 509, endPoint y: 222, distance: 365.5
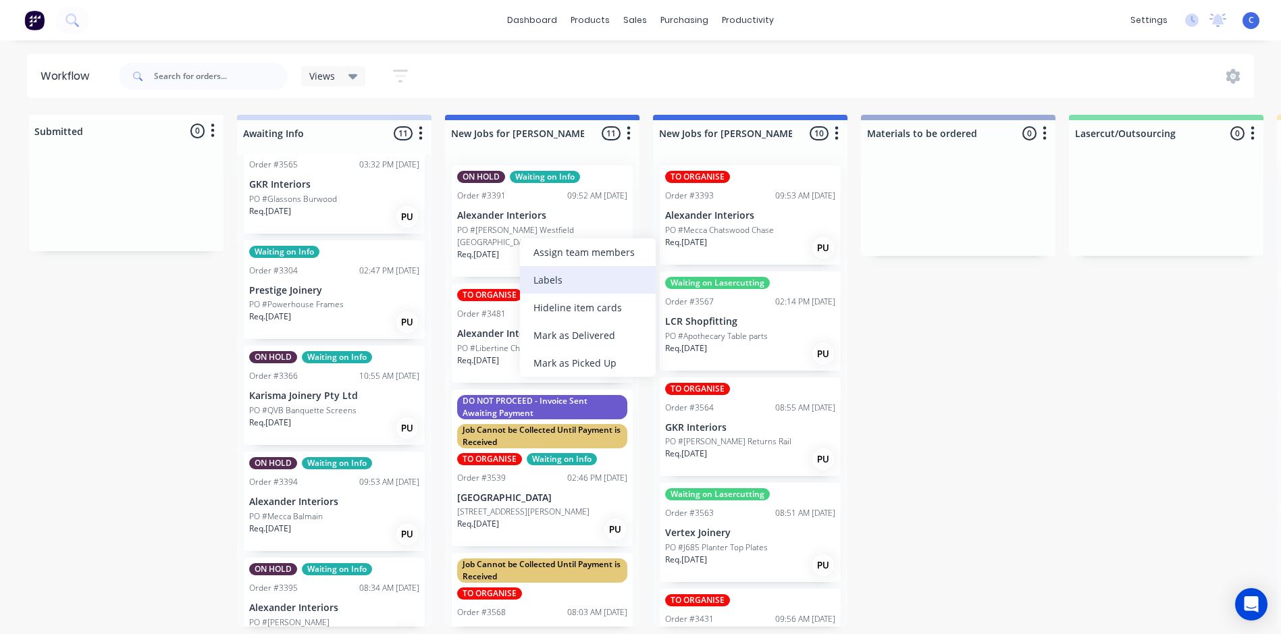
click at [555, 281] on div "Labels" at bounding box center [588, 280] width 136 height 28
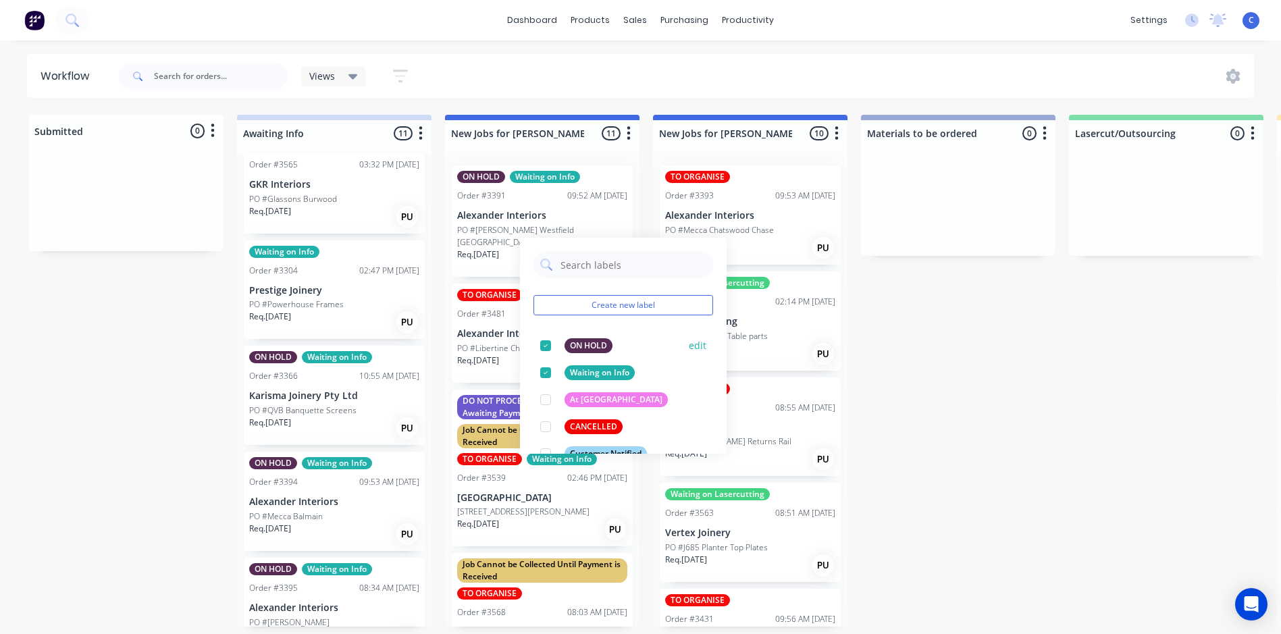
click at [581, 340] on div "ON HOLD" at bounding box center [588, 345] width 48 height 15
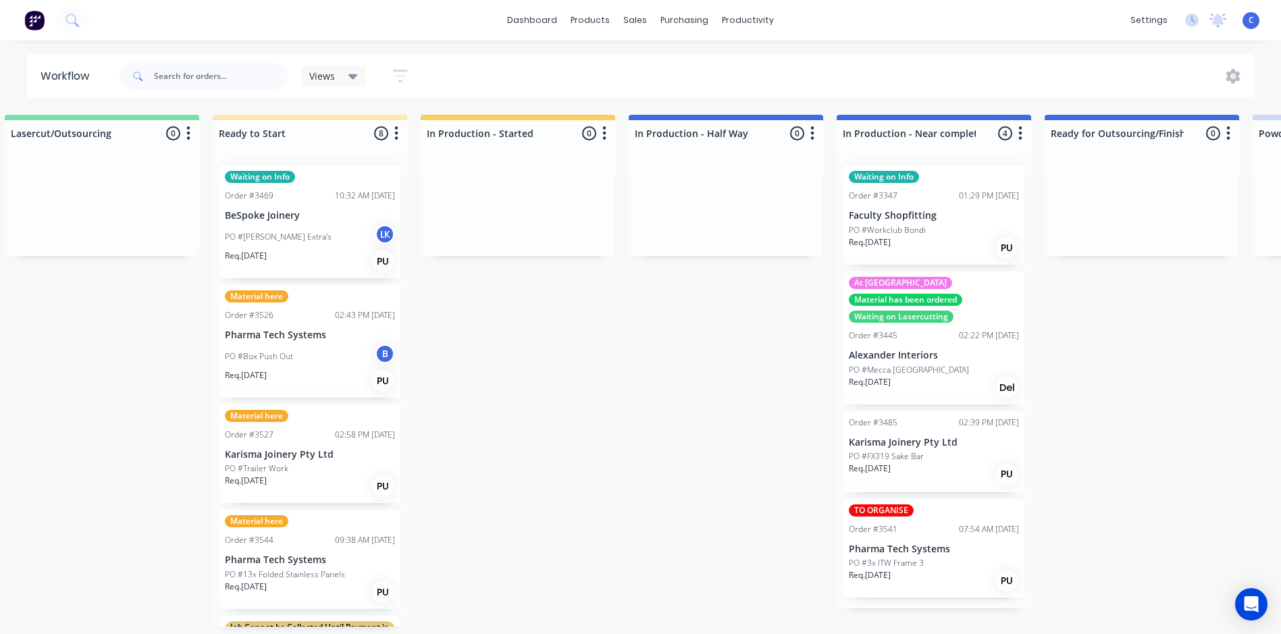
scroll to position [3, 1063]
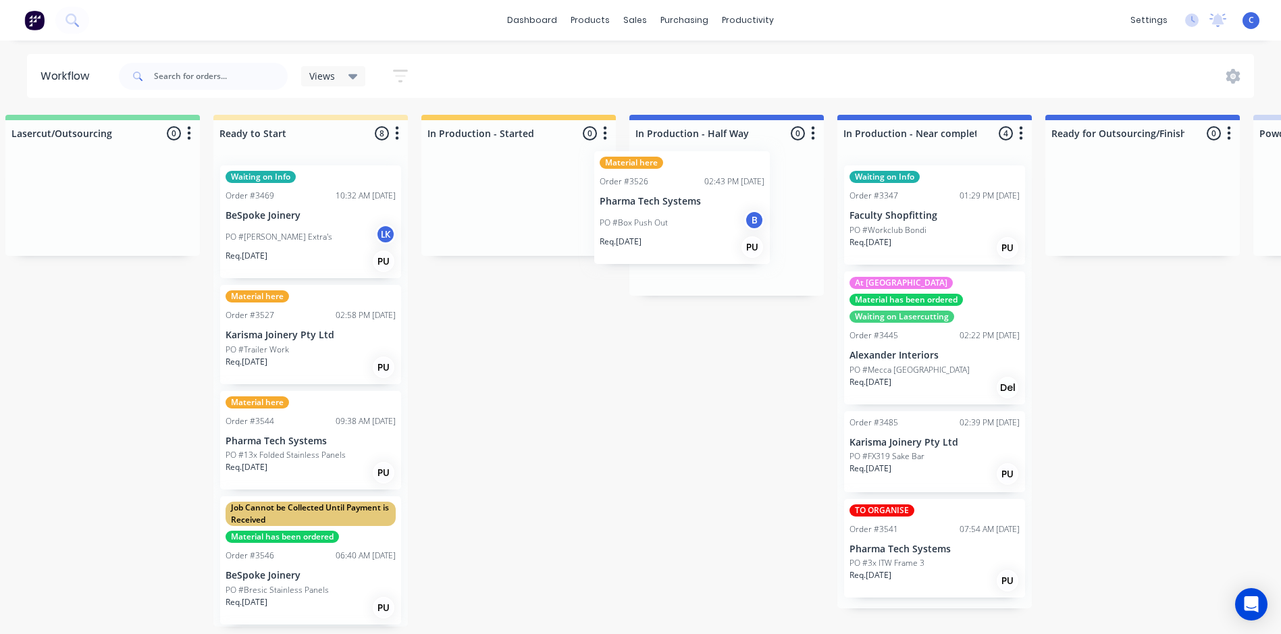
drag, startPoint x: 279, startPoint y: 359, endPoint x: 666, endPoint y: 221, distance: 410.6
click at [666, 221] on div "Submitted 0 Status colour #FFFFFF hex #FFFFFF Save Cancel Summaries Total order…" at bounding box center [738, 371] width 3622 height 512
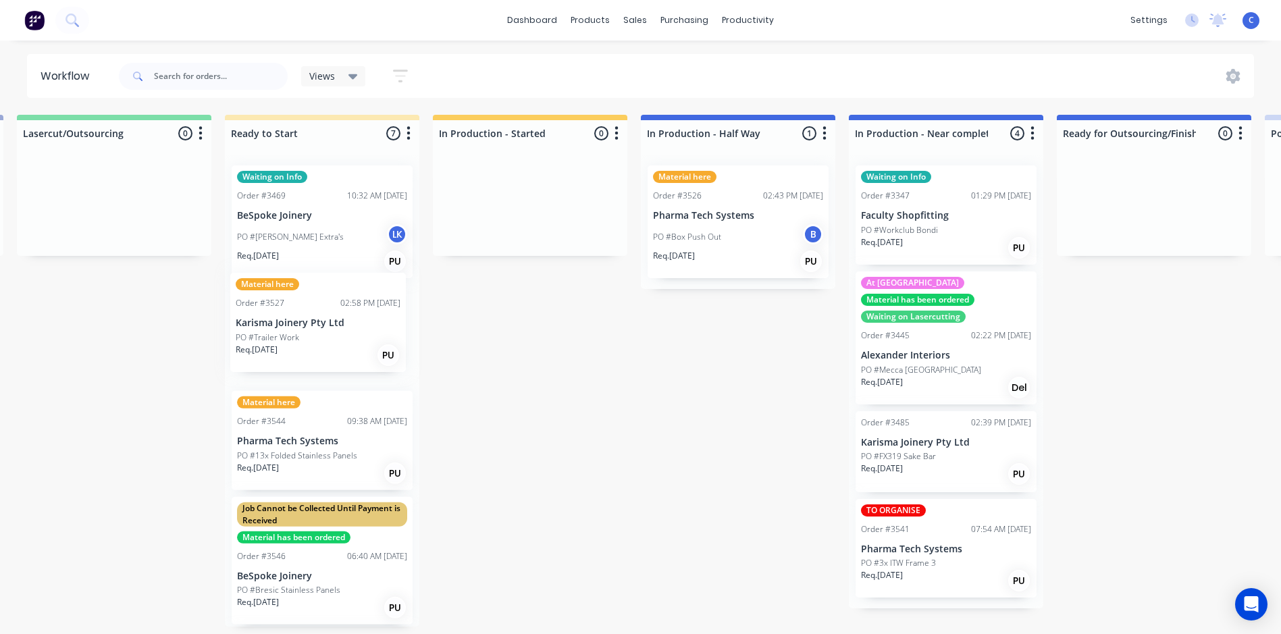
drag, startPoint x: 282, startPoint y: 355, endPoint x: 296, endPoint y: 342, distance: 19.1
click at [296, 342] on div "Waiting on Info Order #3469 10:32 AM [DATE] BeSpoke Joinery PO #[PERSON_NAME] E…" at bounding box center [322, 391] width 194 height 472
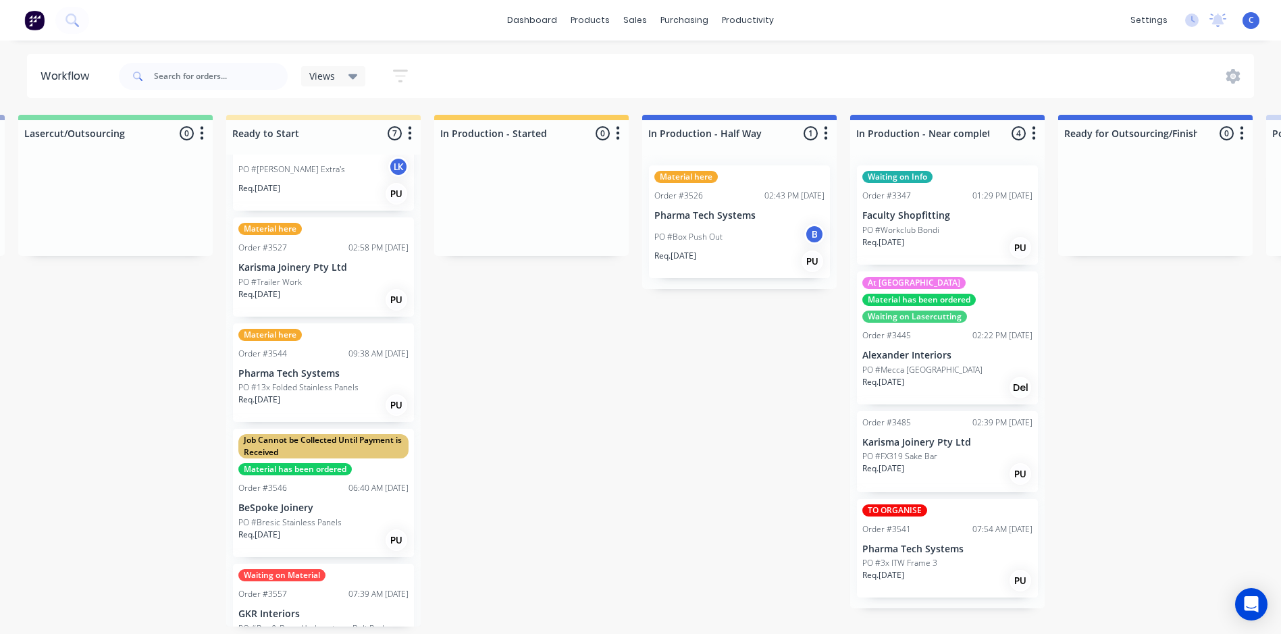
scroll to position [135, 0]
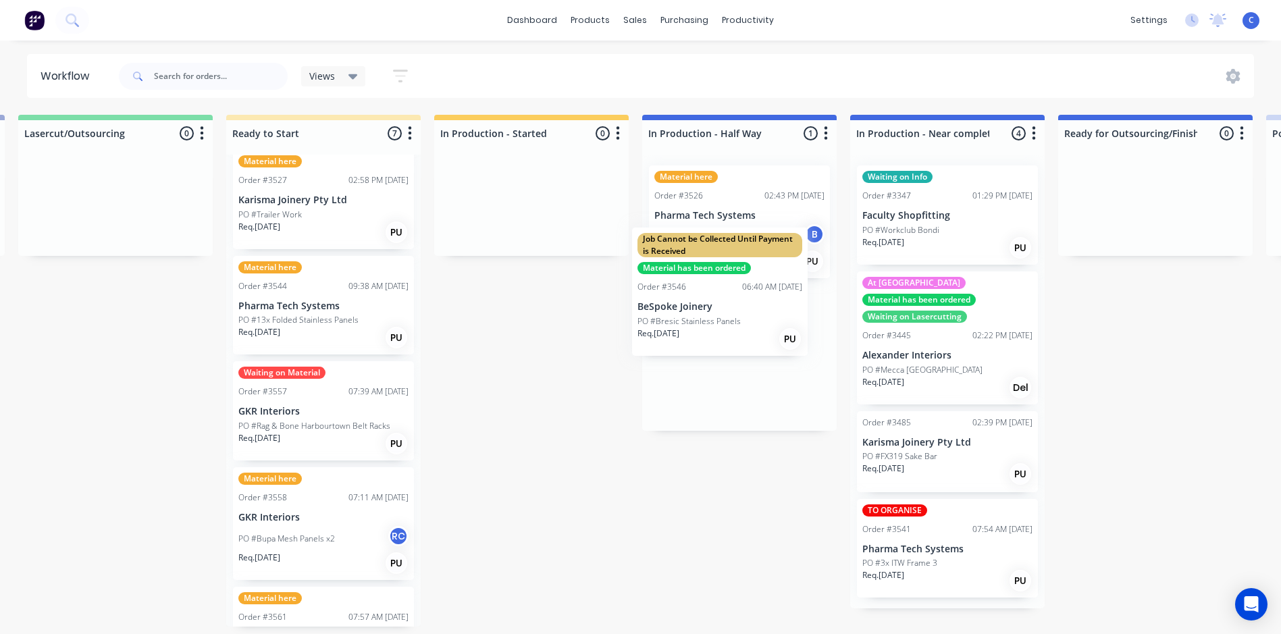
drag, startPoint x: 318, startPoint y: 442, endPoint x: 723, endPoint y: 313, distance: 425.1
click at [723, 313] on div "Submitted 0 Status colour #FFFFFF hex #FFFFFF Save Cancel Summaries Total order…" at bounding box center [750, 371] width 3622 height 512
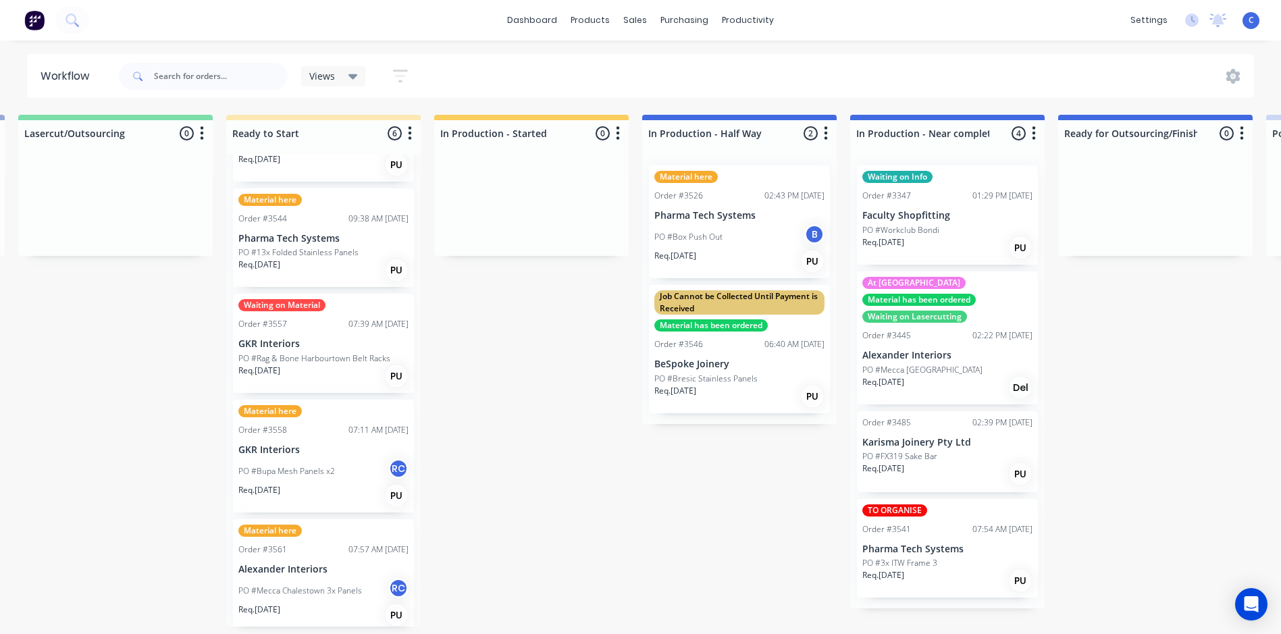
scroll to position [209, 0]
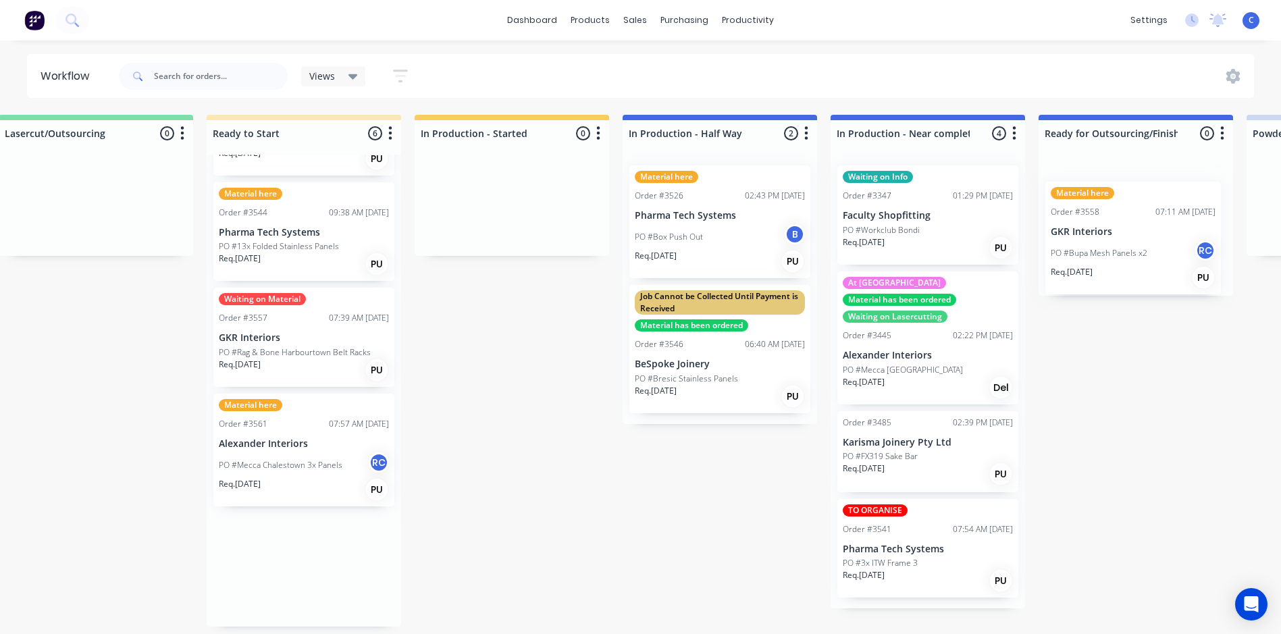
drag, startPoint x: 294, startPoint y: 467, endPoint x: 1115, endPoint y: 230, distance: 854.5
click at [1115, 230] on div "Submitted 0 Status colour #FFFFFF hex #FFFFFF Save Cancel Summaries Total order…" at bounding box center [731, 371] width 3622 height 512
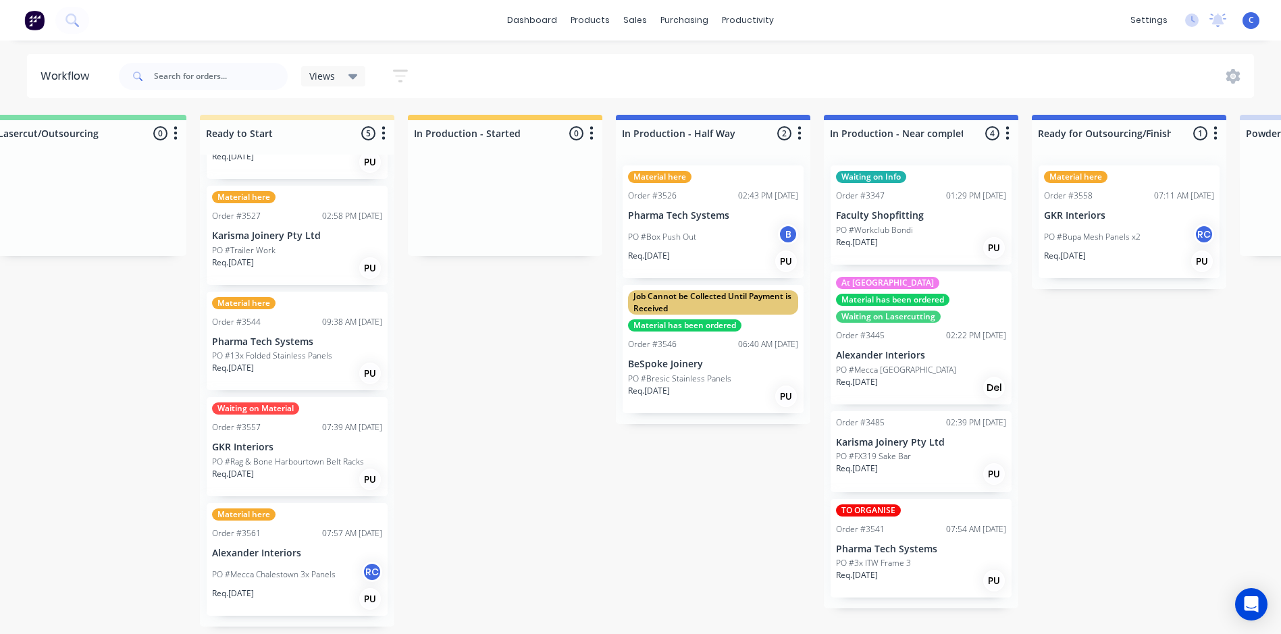
scroll to position [89, 0]
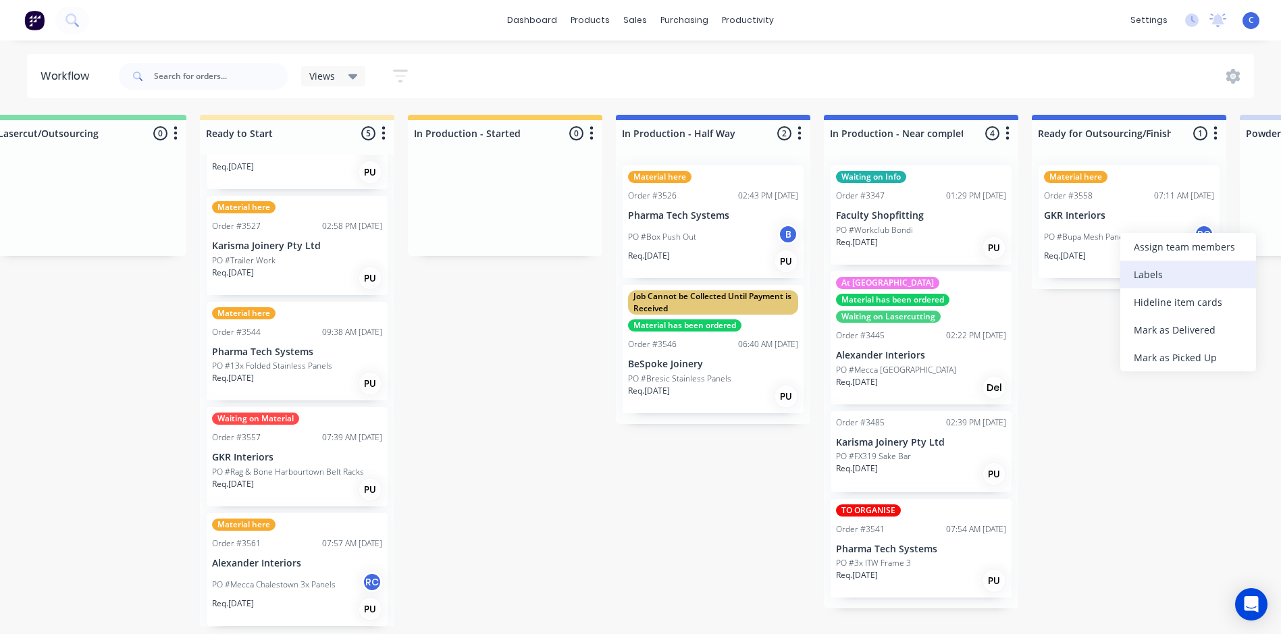
click at [1167, 279] on div "Labels" at bounding box center [1188, 275] width 136 height 28
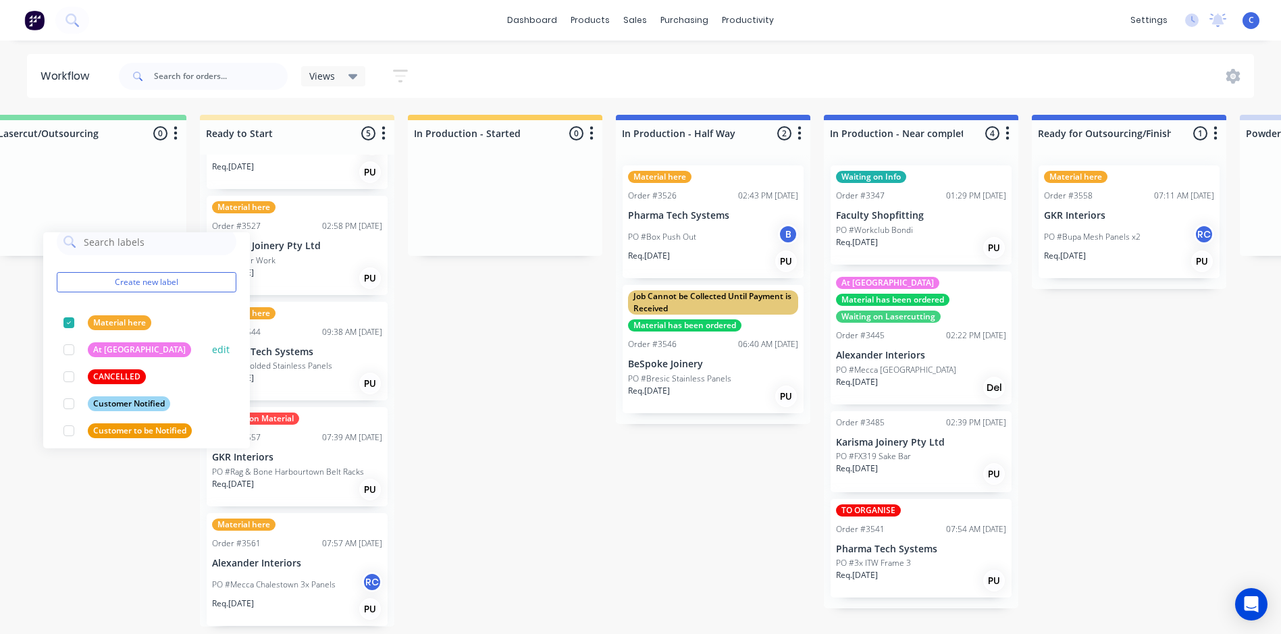
scroll to position [0, 0]
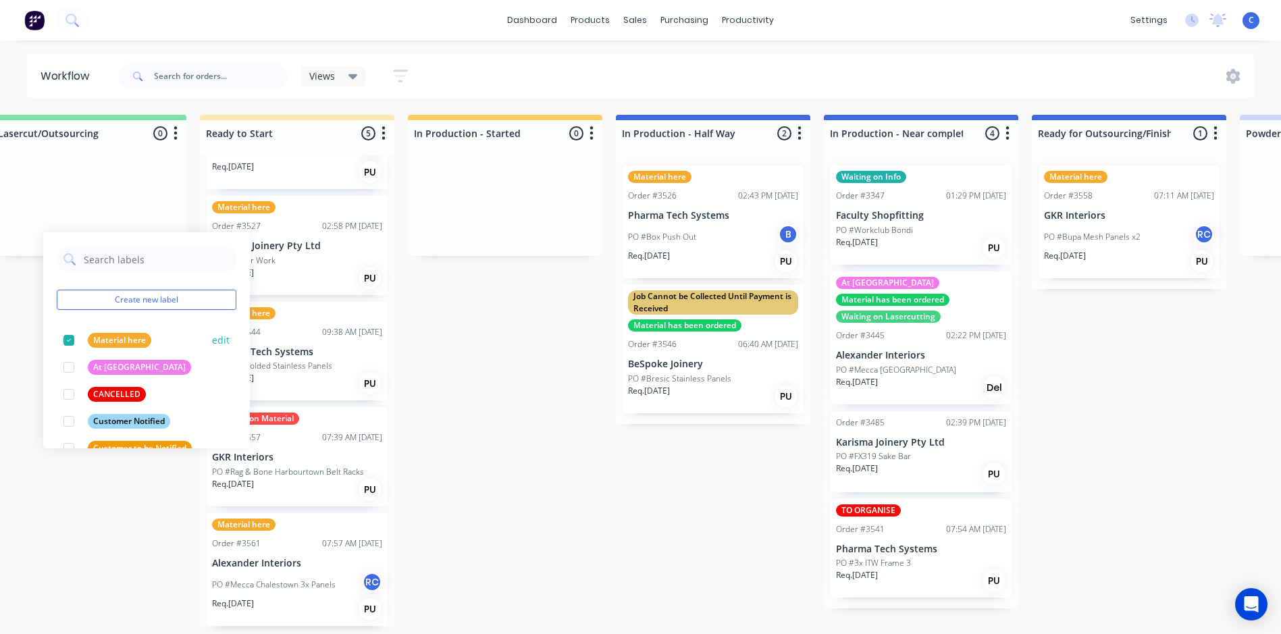
click at [109, 339] on div "Material here" at bounding box center [119, 340] width 63 height 15
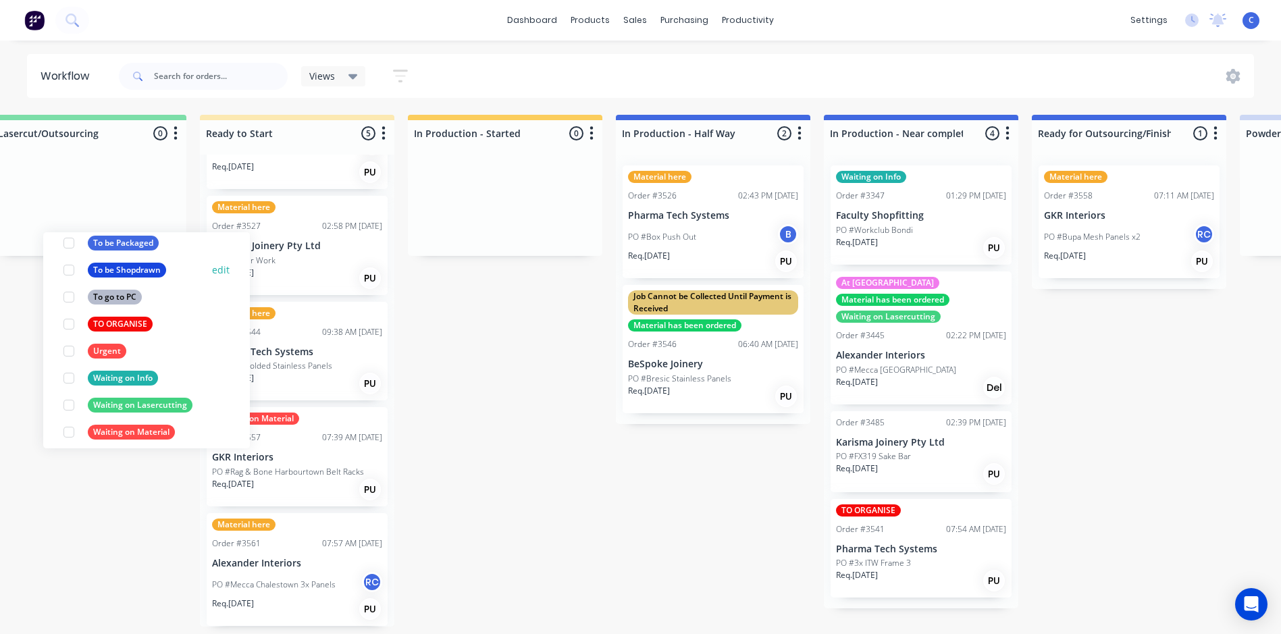
scroll to position [675, 0]
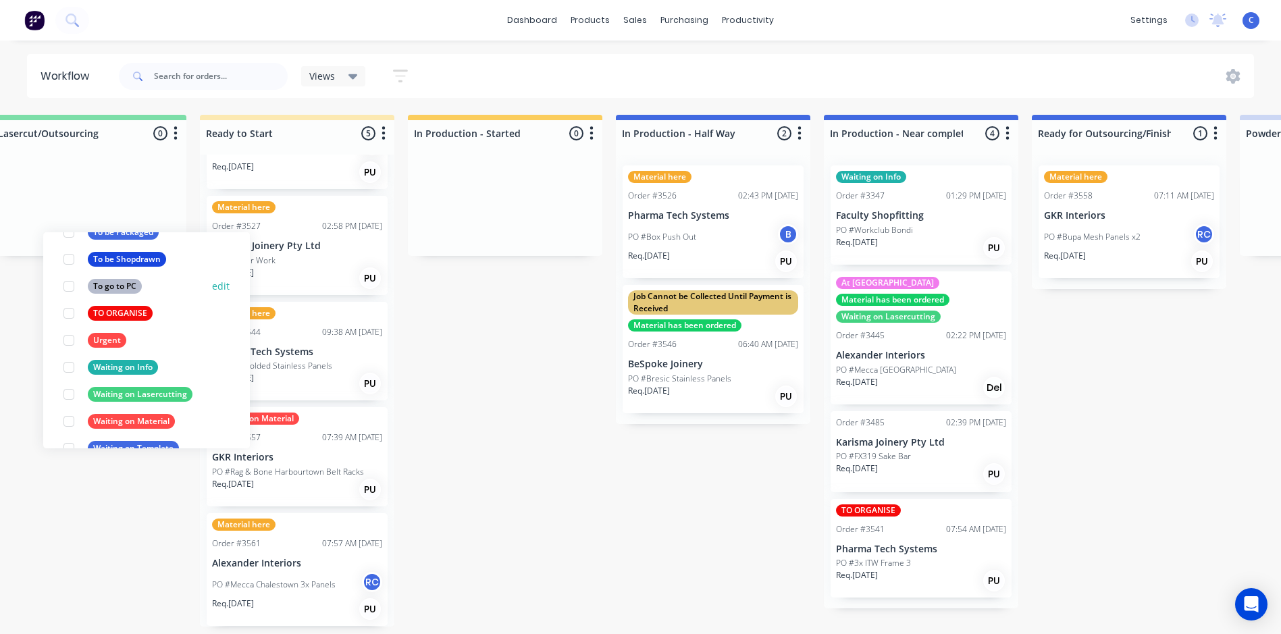
click at [124, 284] on div "To go to PC" at bounding box center [115, 286] width 54 height 15
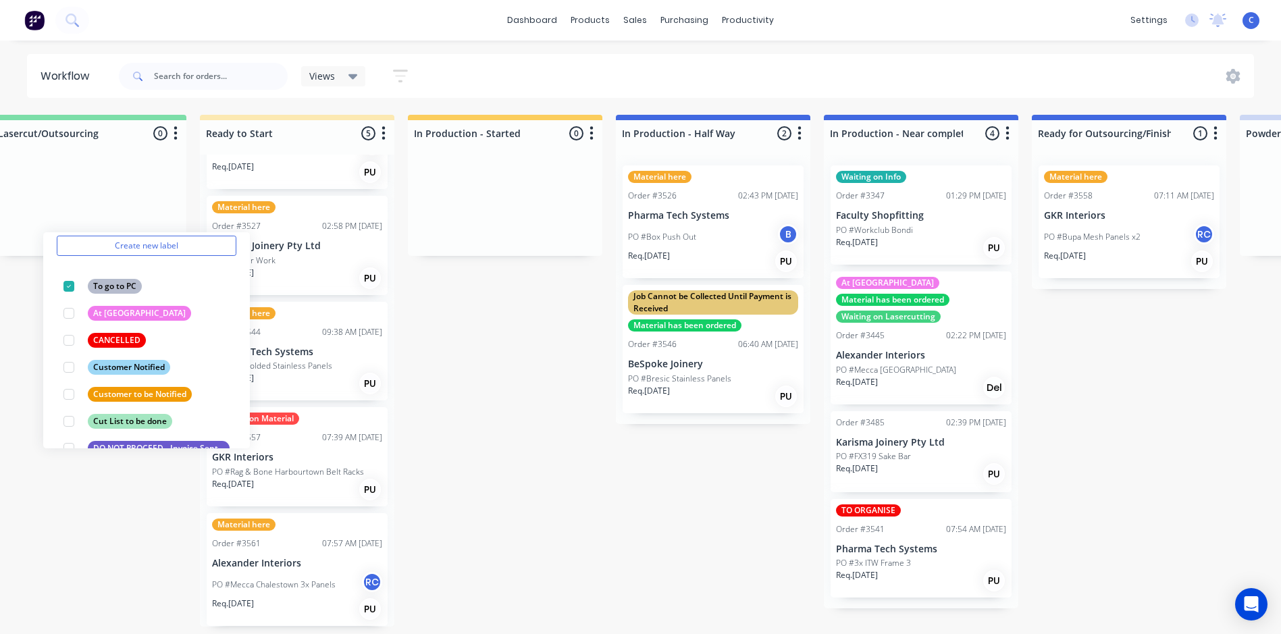
click at [679, 432] on div "Submitted 0 Status colour #FFFFFF hex #FFFFFF Save Cancel Summaries Total order…" at bounding box center [724, 371] width 3622 height 512
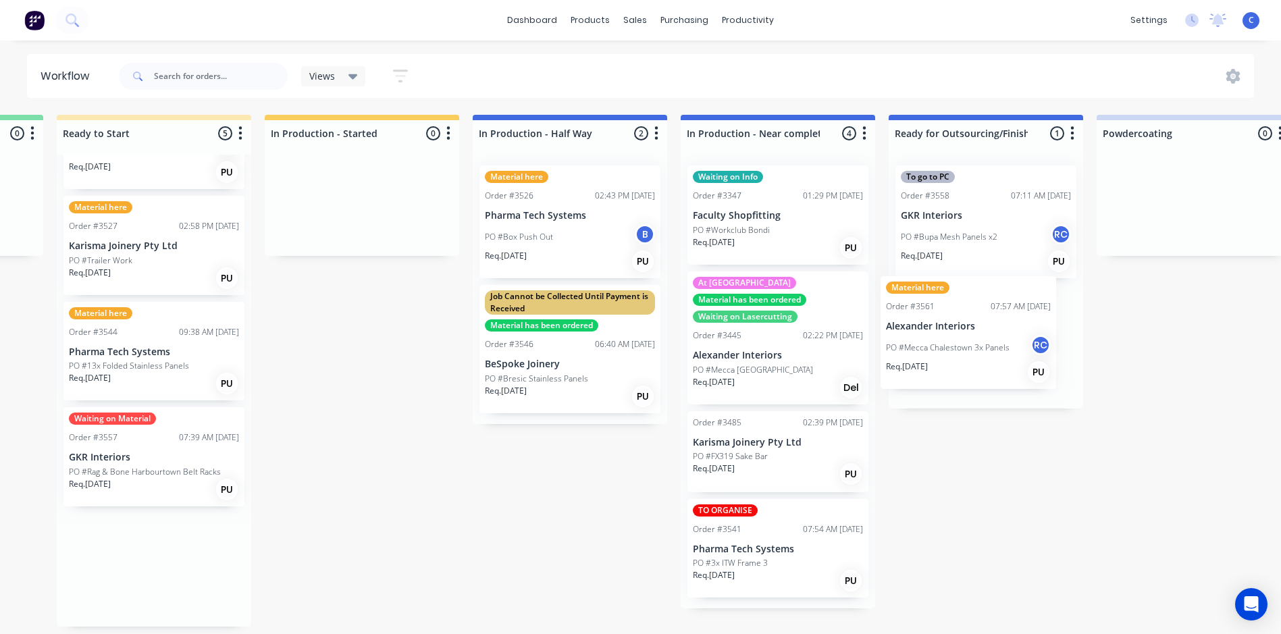
drag, startPoint x: 266, startPoint y: 576, endPoint x: 952, endPoint y: 335, distance: 727.0
click at [952, 335] on div "Submitted 0 Status colour #FFFFFF hex #FFFFFF Save Cancel Summaries Total order…" at bounding box center [581, 371] width 3622 height 512
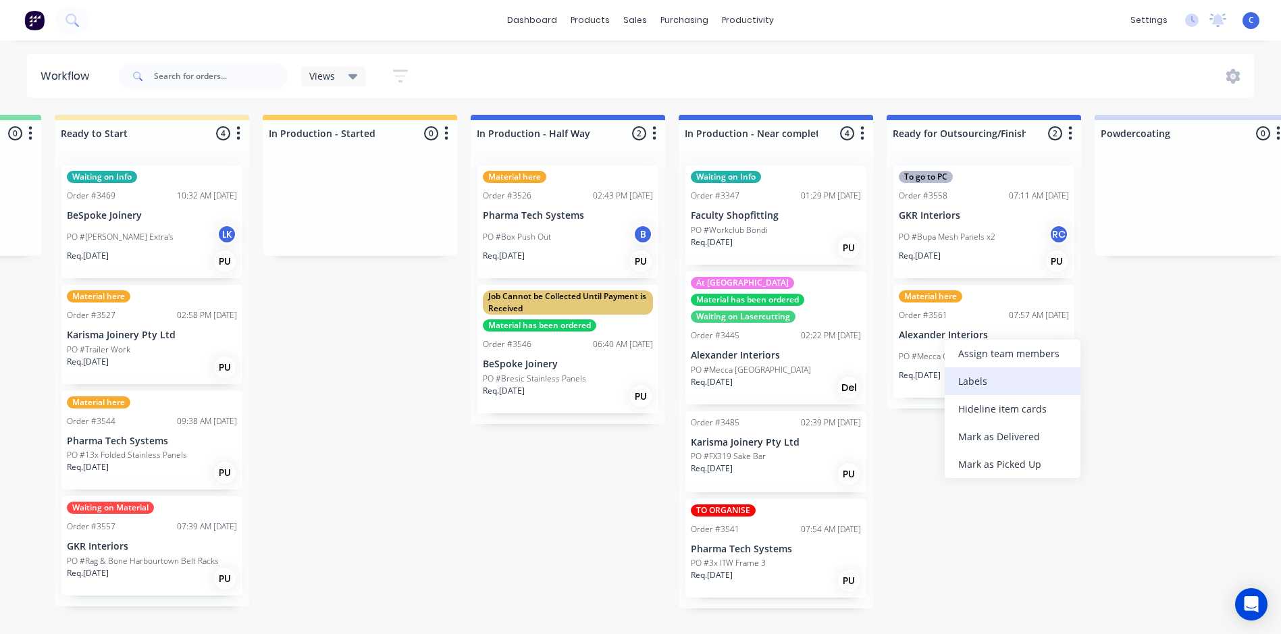
click at [982, 383] on div "Labels" at bounding box center [1012, 381] width 136 height 28
click at [992, 365] on div "PO #Mecca Chalestown 3x Panels RC" at bounding box center [984, 357] width 170 height 26
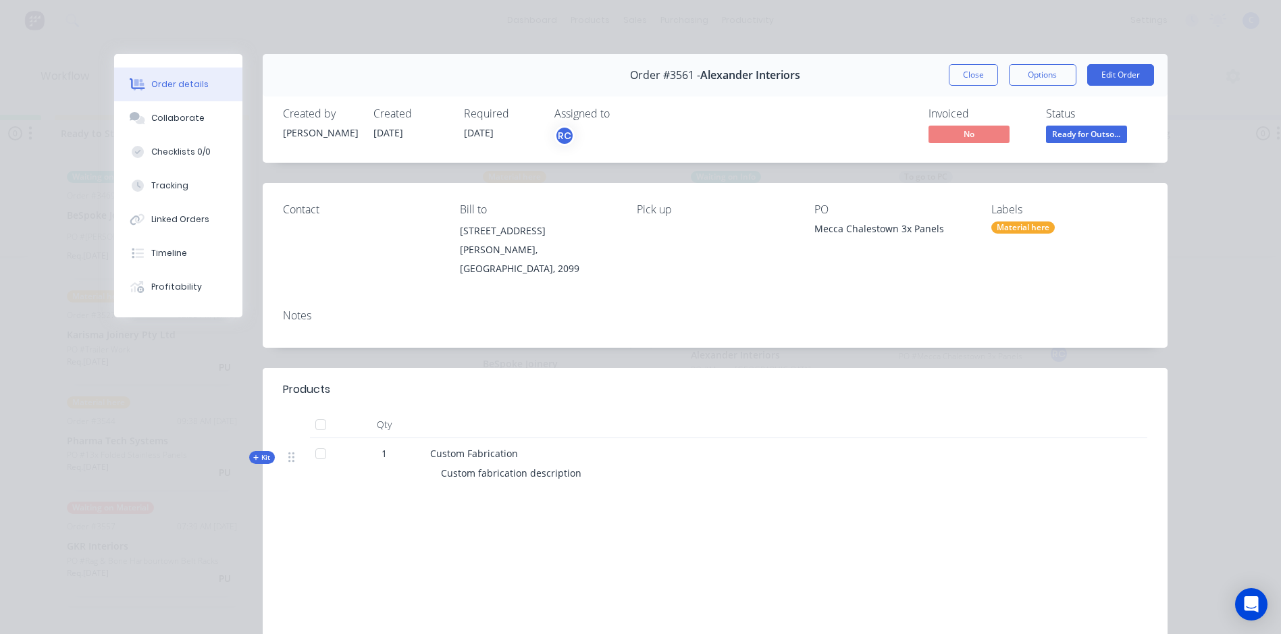
click at [1014, 236] on div "Labels Material here" at bounding box center [1068, 240] width 155 height 75
click at [1025, 226] on div "Material here" at bounding box center [1022, 227] width 63 height 12
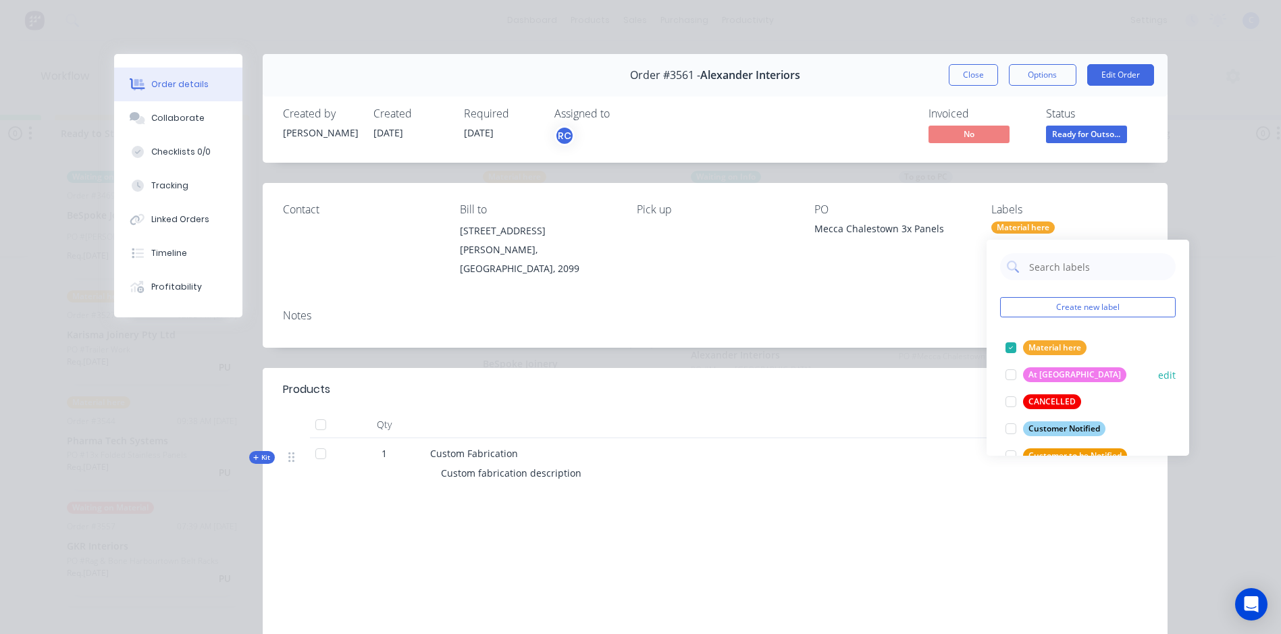
drag, startPoint x: 1061, startPoint y: 338, endPoint x: 1058, endPoint y: 349, distance: 12.0
click at [1061, 340] on div "Material here" at bounding box center [1054, 347] width 63 height 15
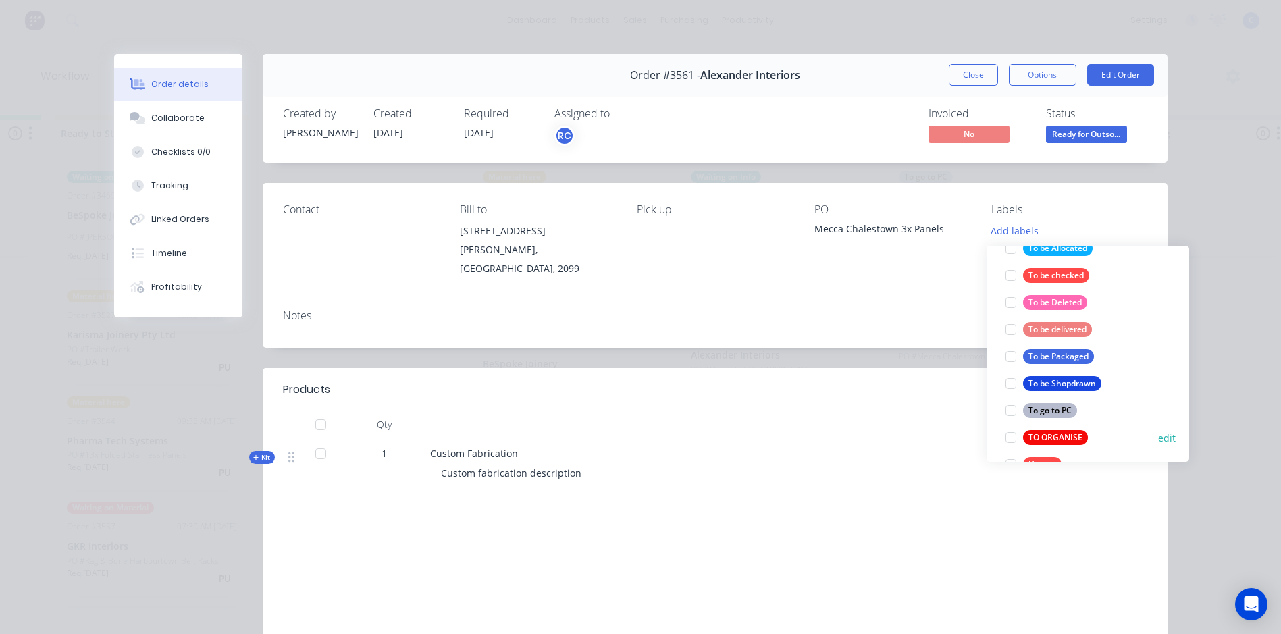
scroll to position [608, 0]
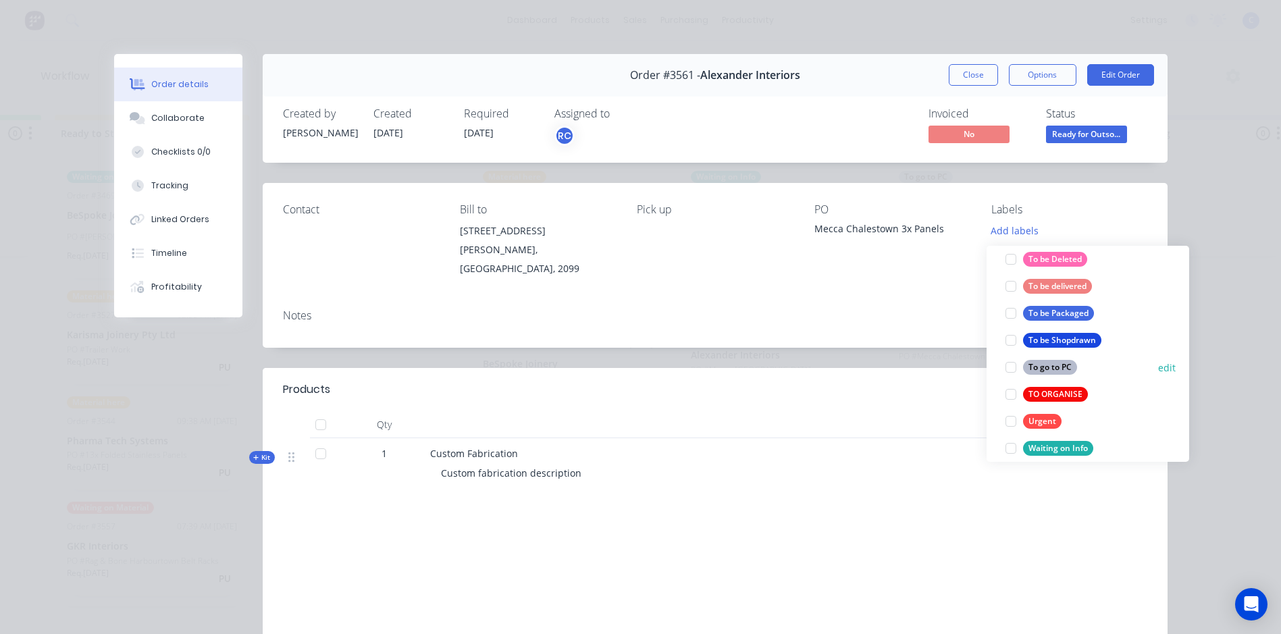
click at [1047, 363] on div "To go to PC" at bounding box center [1050, 367] width 54 height 15
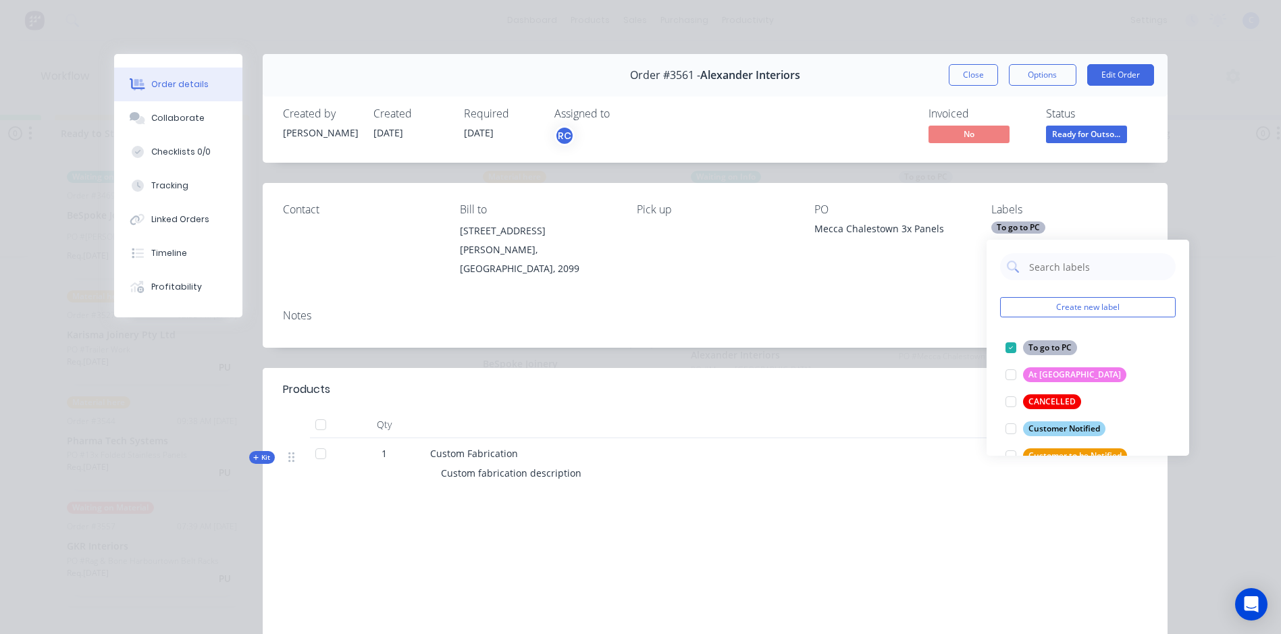
click at [859, 344] on div "Order #3561 - Alexander Interiors Close Options Edit Order Created by [PERSON_N…" at bounding box center [640, 394] width 1053 height 681
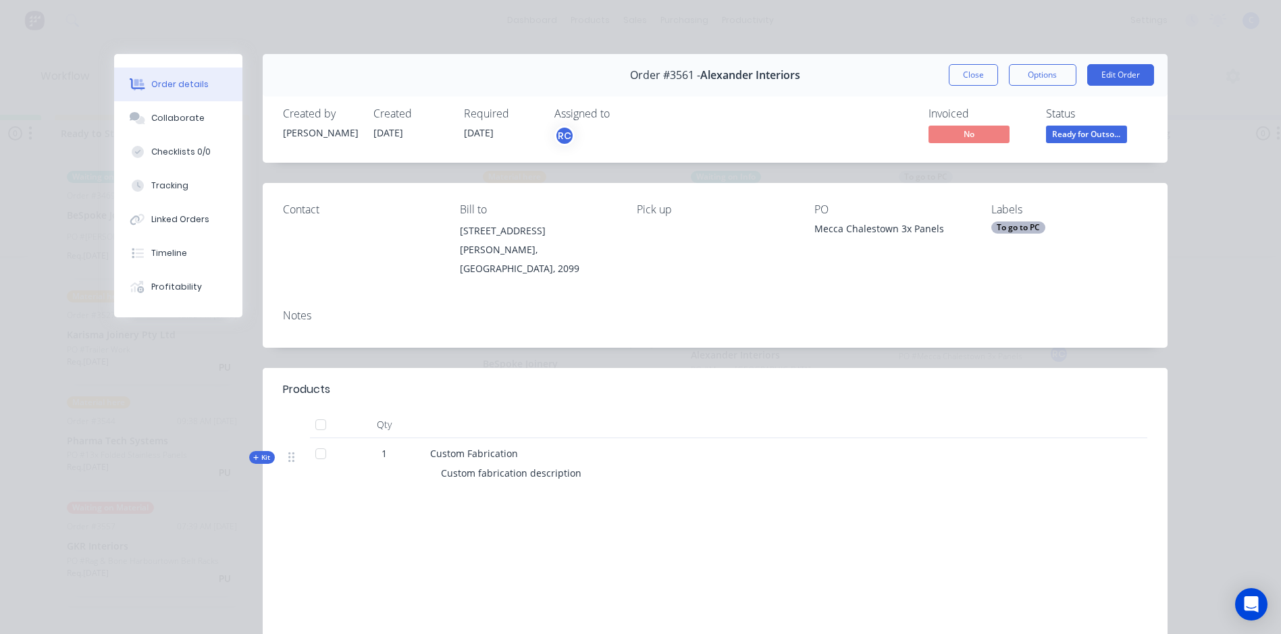
click at [962, 71] on button "Close" at bounding box center [973, 75] width 49 height 22
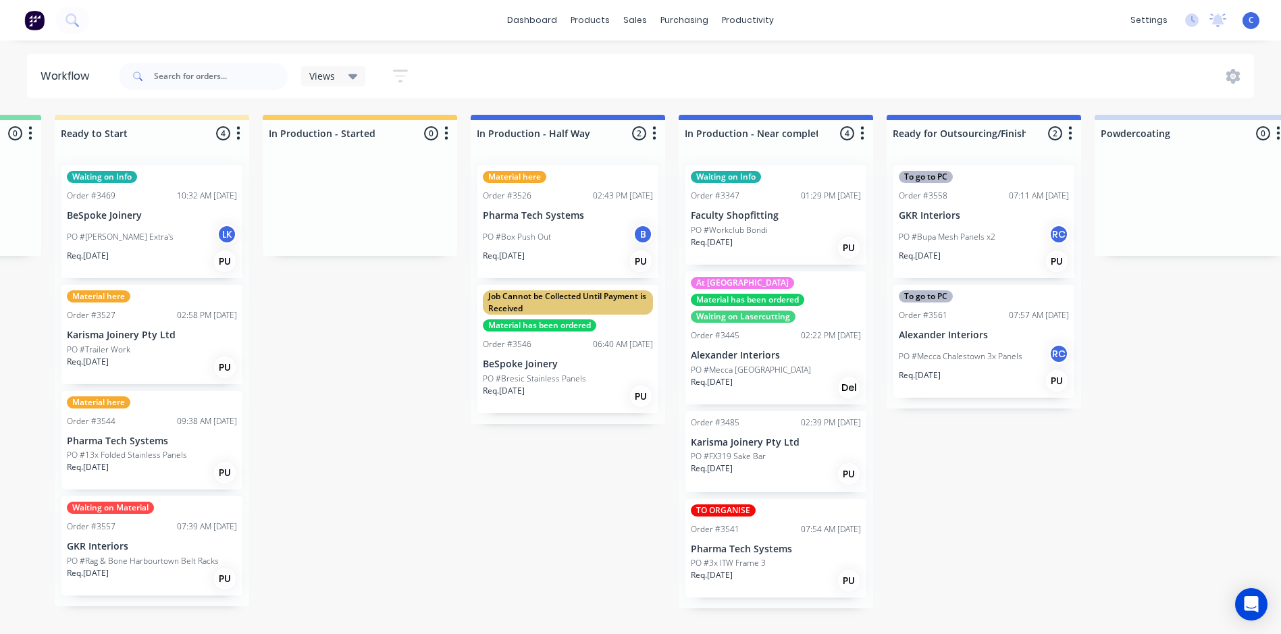
scroll to position [0, 1222]
click at [801, 388] on div "Labels" at bounding box center [832, 389] width 136 height 28
click at [773, 371] on div "PO #Mecca [GEOGRAPHIC_DATA]" at bounding box center [776, 370] width 170 height 12
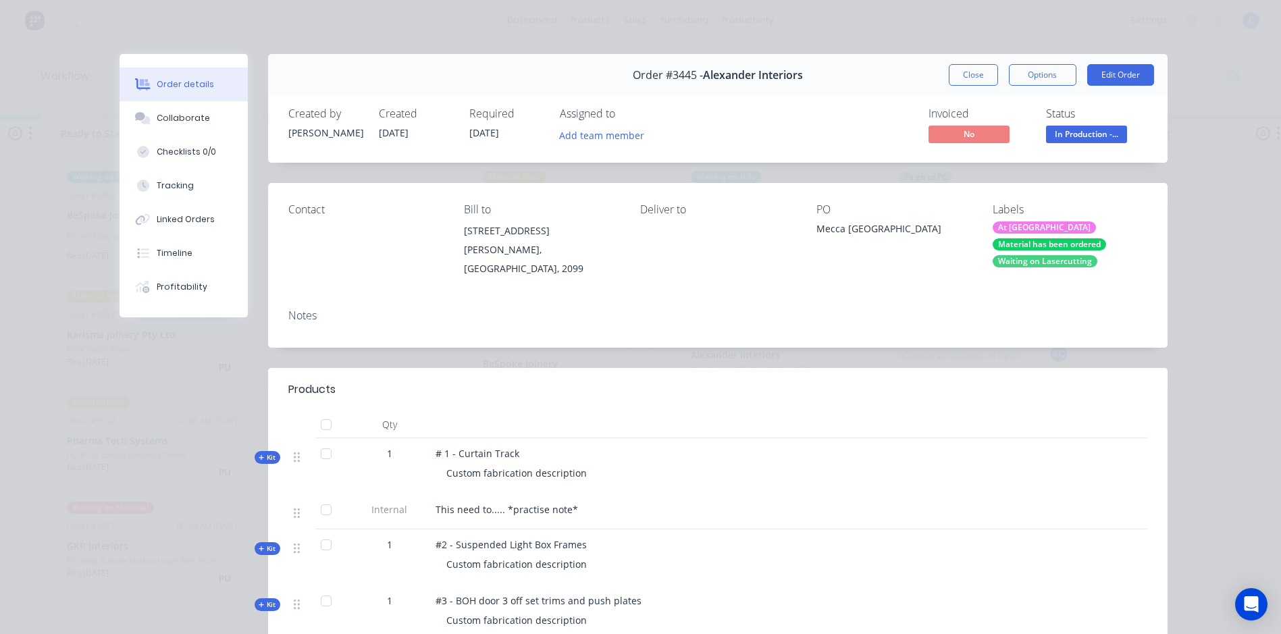
click at [1056, 228] on div "At Powdercoat Material has been ordered Waiting on Lasercutting" at bounding box center [1069, 244] width 155 height 46
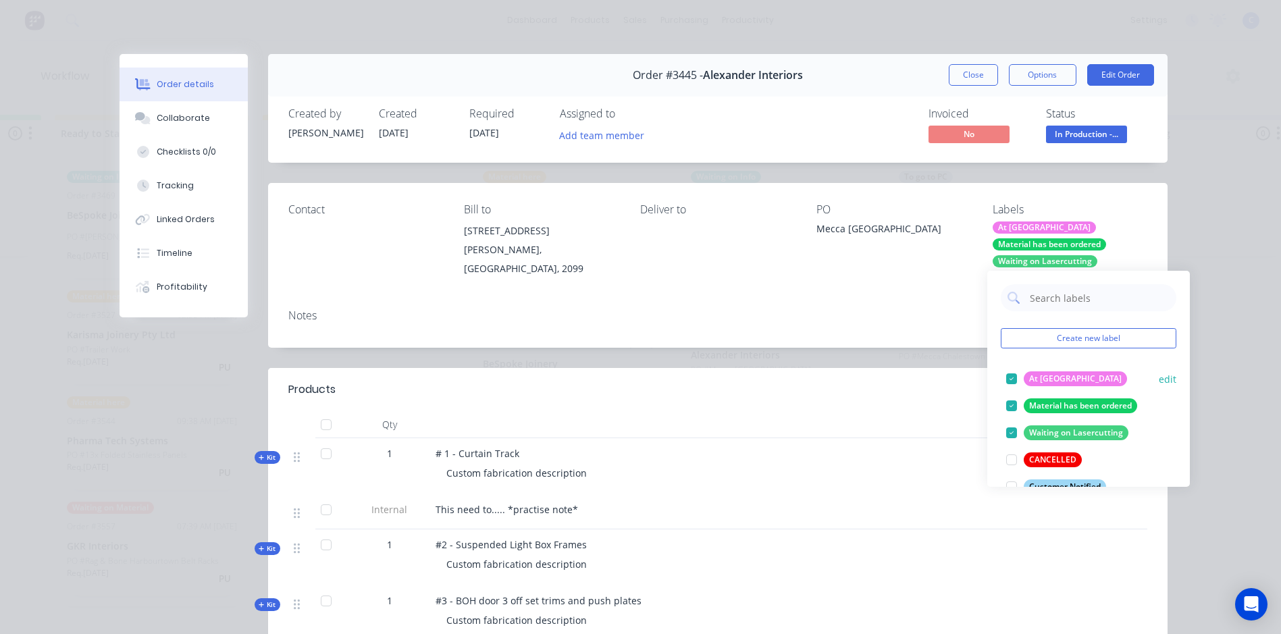
click at [1047, 377] on div "At [GEOGRAPHIC_DATA]" at bounding box center [1074, 378] width 103 height 15
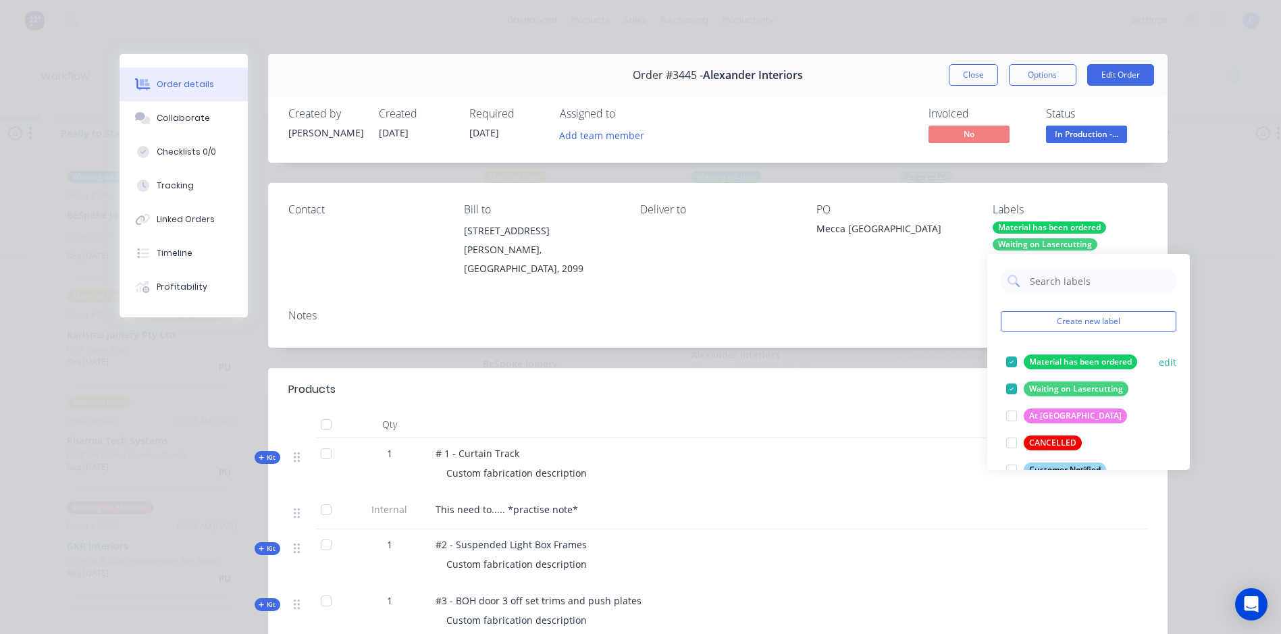
click at [1050, 362] on div "Material has been ordered" at bounding box center [1079, 361] width 113 height 15
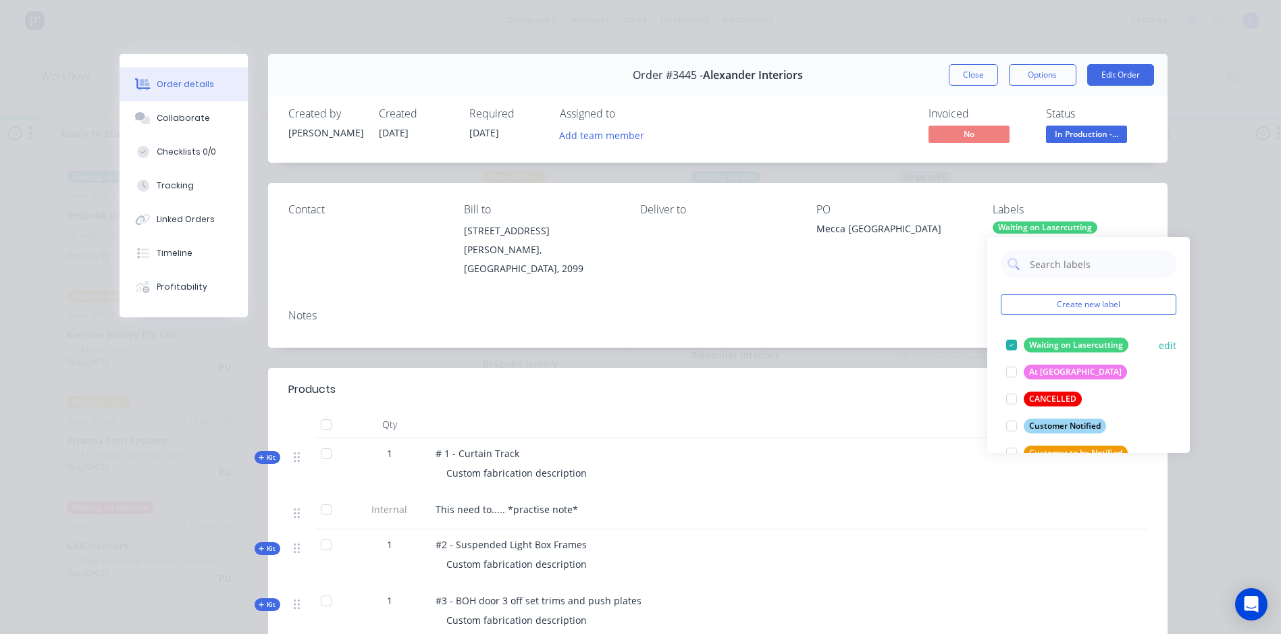
click at [1057, 345] on div "Waiting on Lasercutting" at bounding box center [1075, 345] width 105 height 15
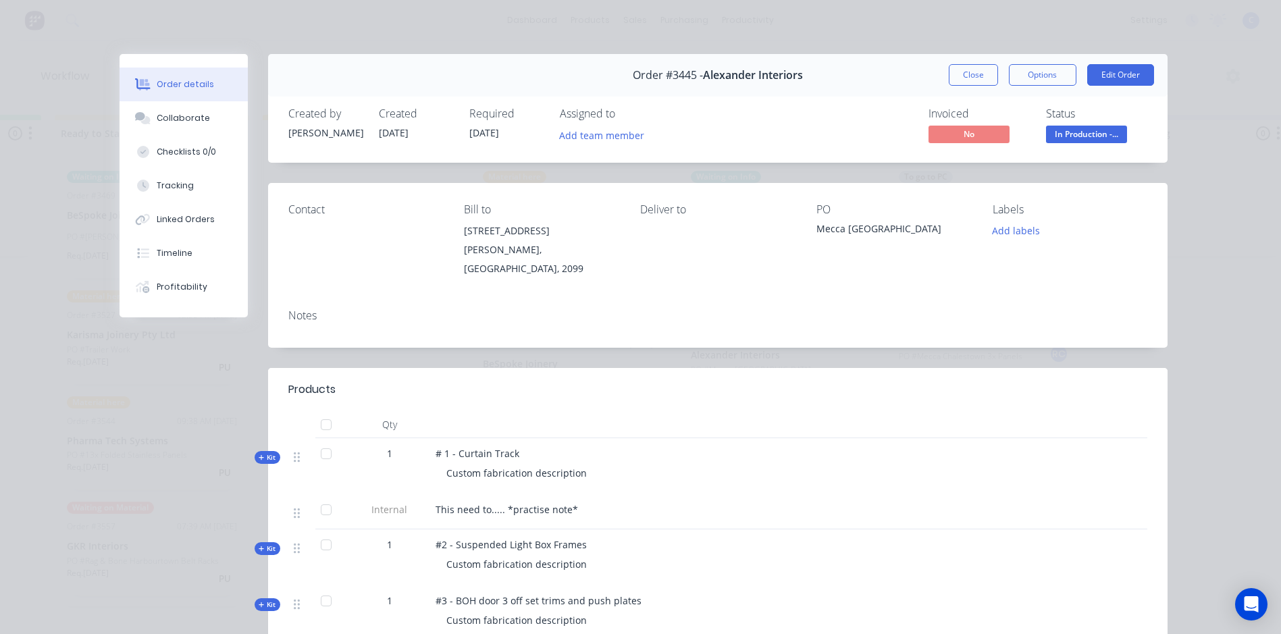
click at [878, 352] on div "Order #3445 - Alexander Interiors Close Options Edit Order Created by [PERSON_N…" at bounding box center [643, 552] width 1048 height 996
click at [955, 63] on div "Order #3445 - Alexander Interiors Close Options Edit Order" at bounding box center [717, 75] width 899 height 43
click at [956, 76] on button "Close" at bounding box center [973, 75] width 49 height 22
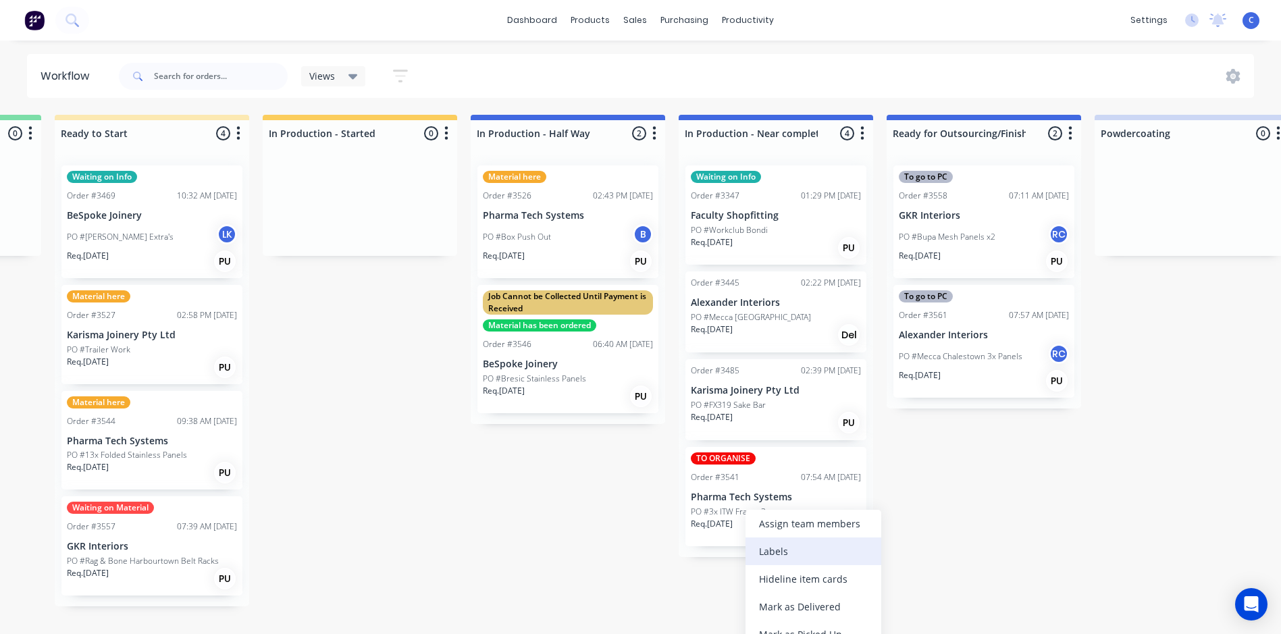
click at [768, 548] on div "Labels" at bounding box center [813, 551] width 136 height 28
click at [743, 487] on div "TO ORGANISE Order #3541 07:54 AM [DATE] Pharma Tech Systems PO #3x ITW Frame 3 …" at bounding box center [775, 496] width 181 height 99
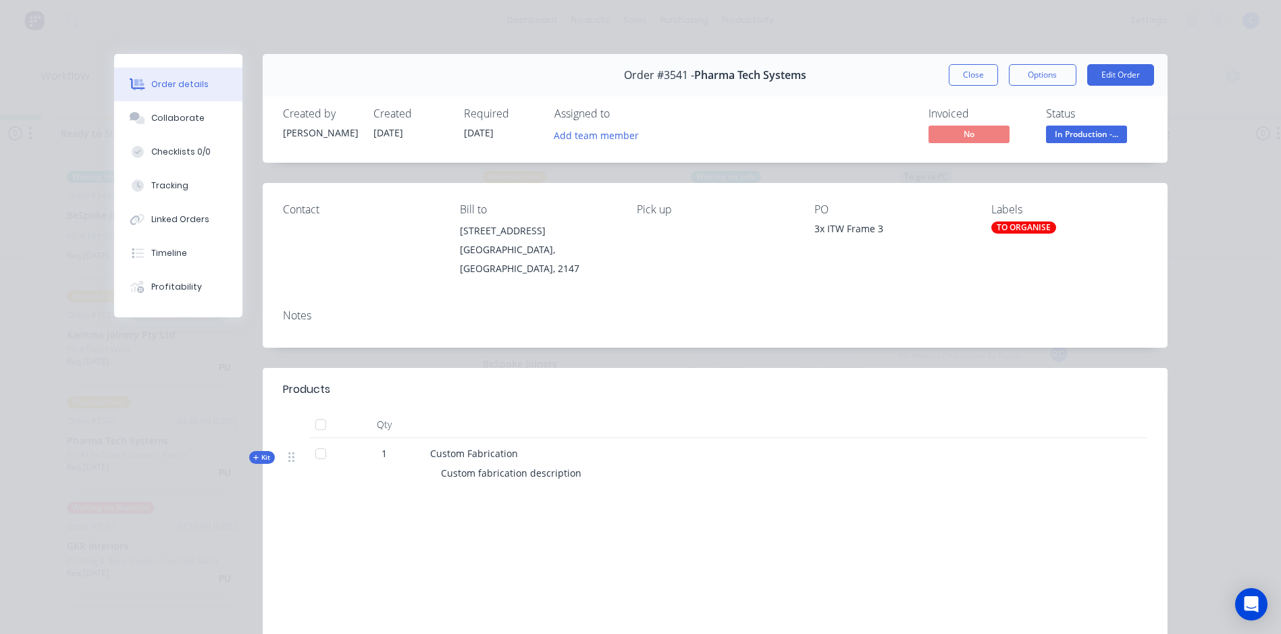
click at [1012, 223] on div "TO ORGANISE" at bounding box center [1023, 227] width 65 height 12
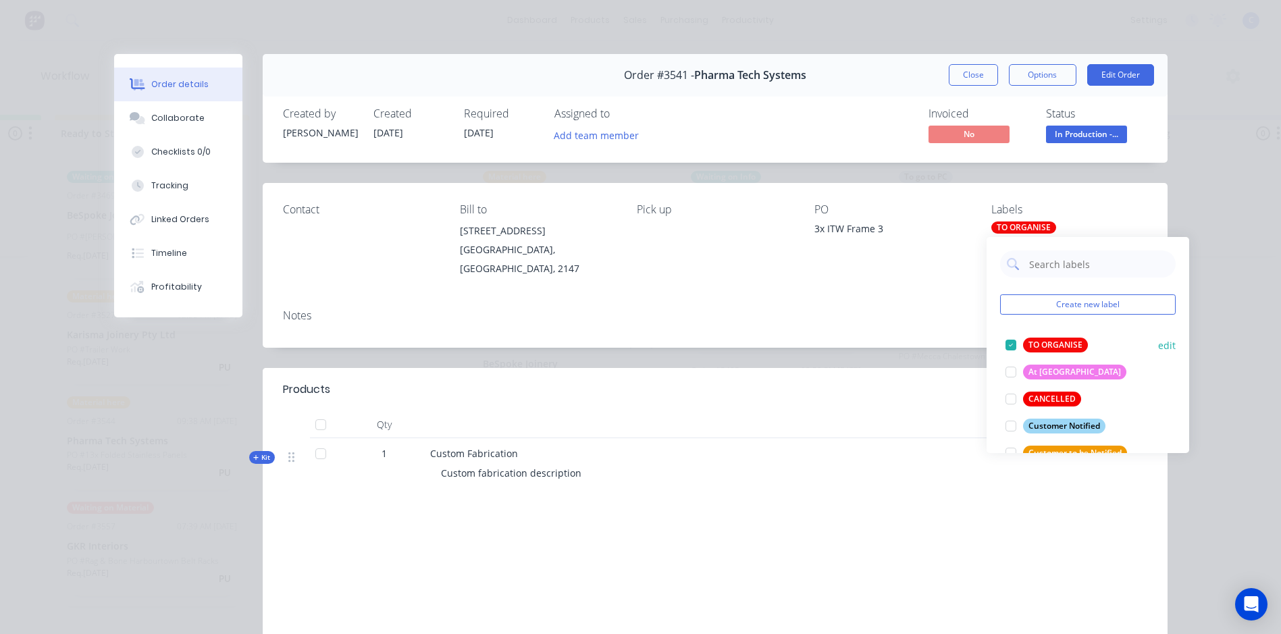
click at [1037, 346] on div "TO ORGANISE" at bounding box center [1055, 345] width 65 height 15
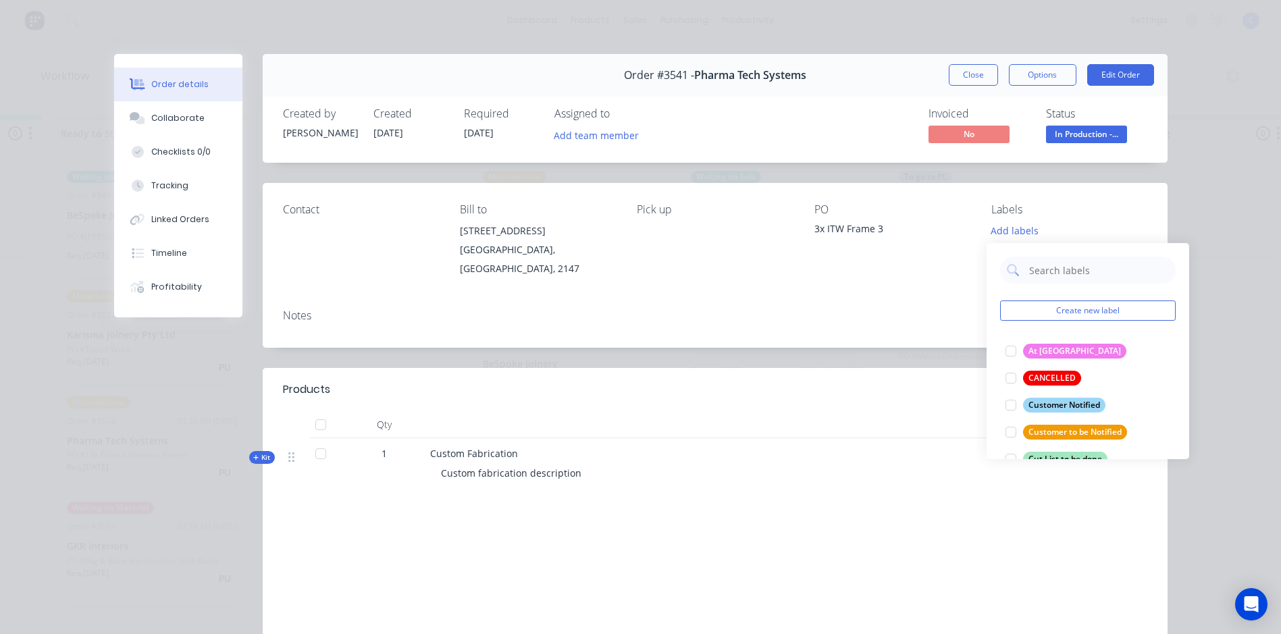
click at [837, 309] on div "Notes" at bounding box center [715, 315] width 864 height 13
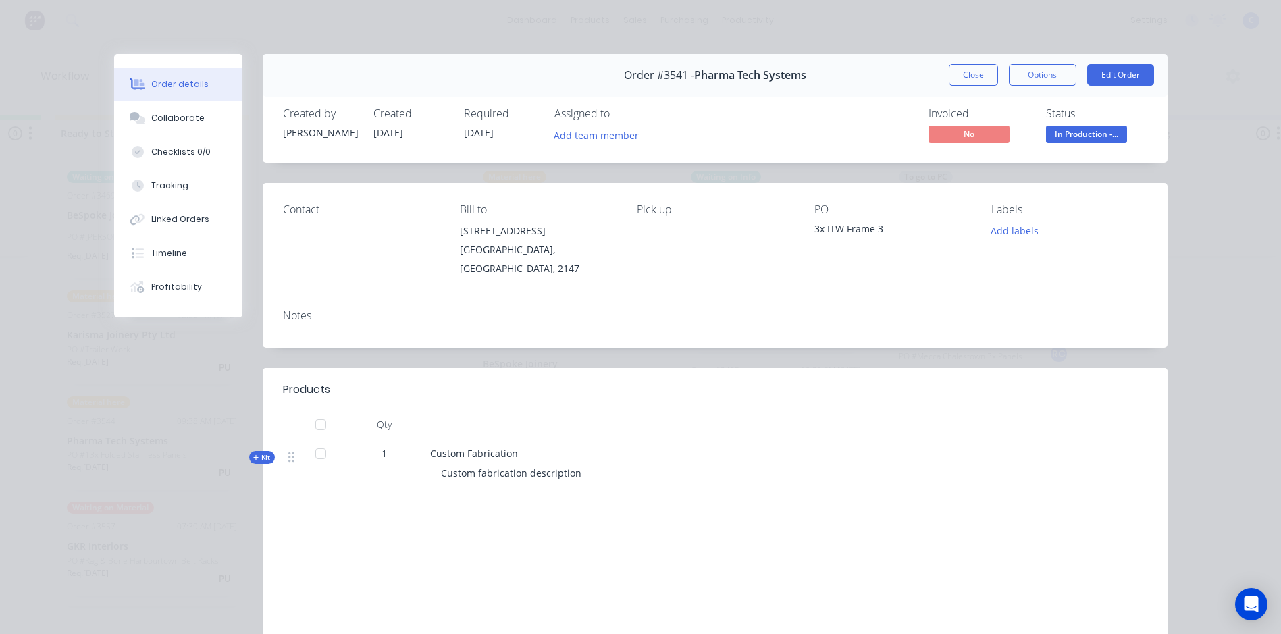
drag, startPoint x: 948, startPoint y: 74, endPoint x: 943, endPoint y: 87, distance: 13.7
click at [949, 75] on button "Close" at bounding box center [973, 75] width 49 height 22
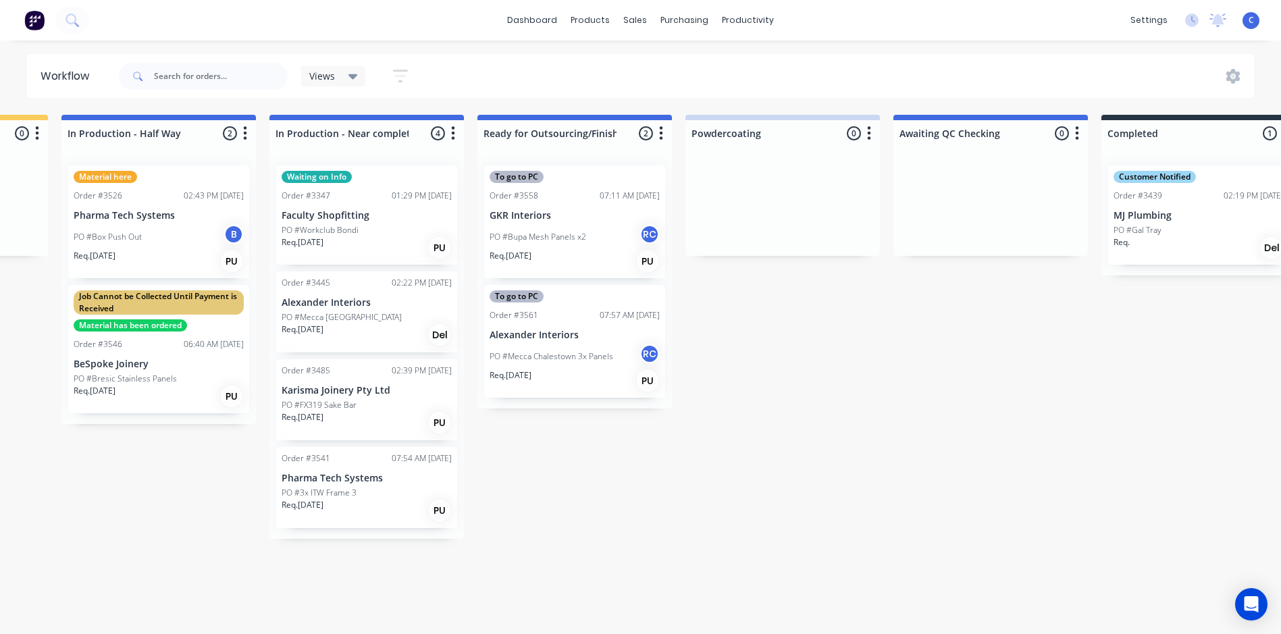
scroll to position [0, 1637]
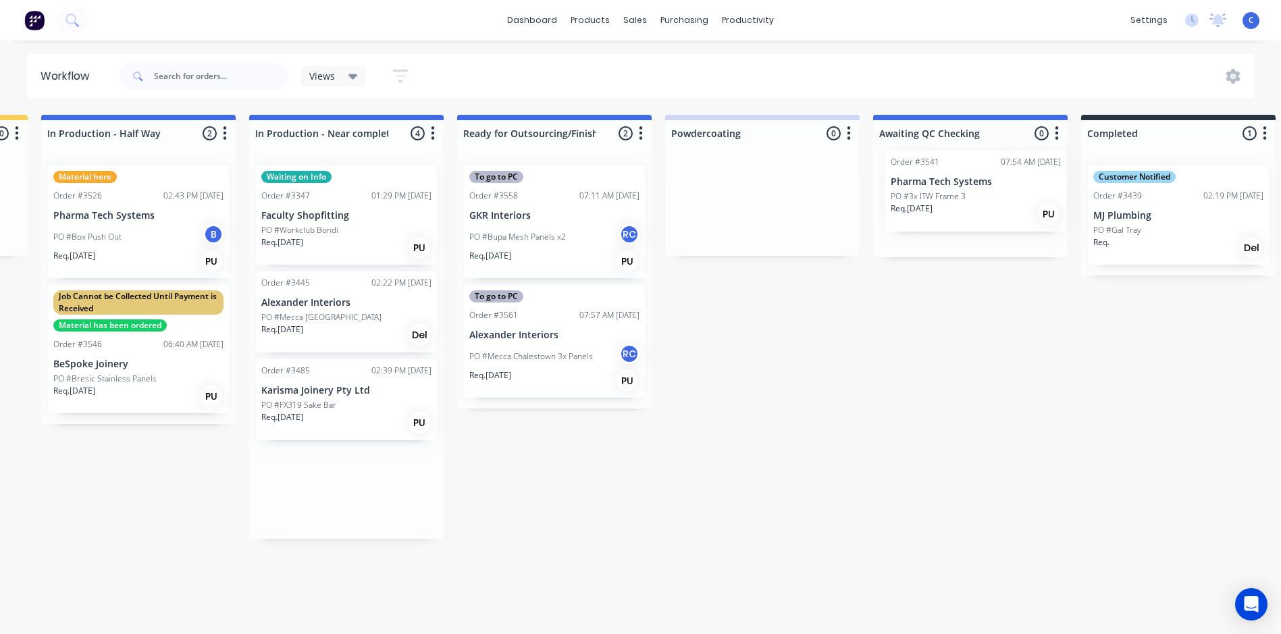
drag, startPoint x: 327, startPoint y: 488, endPoint x: 949, endPoint y: 189, distance: 689.4
click at [949, 189] on div "Submitted 0 Status colour #FFFFFF hex #FFFFFF Save Cancel Summaries Total order…" at bounding box center [150, 371] width 3622 height 512
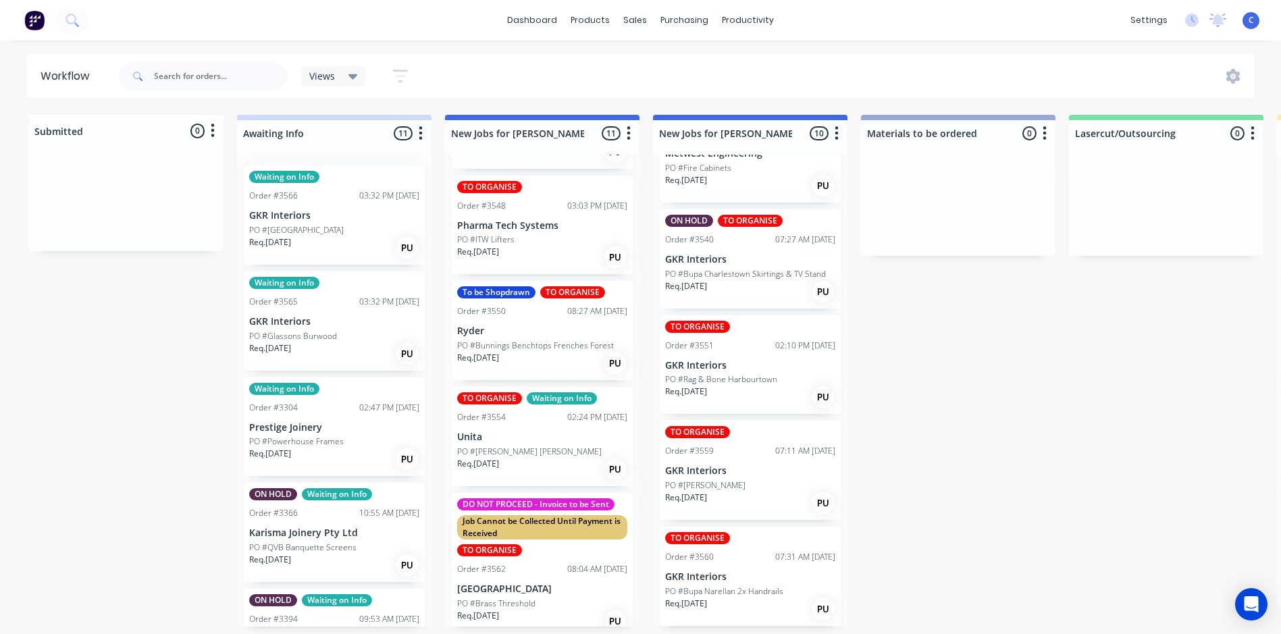
scroll to position [0, 0]
